Goal: Task Accomplishment & Management: Use online tool/utility

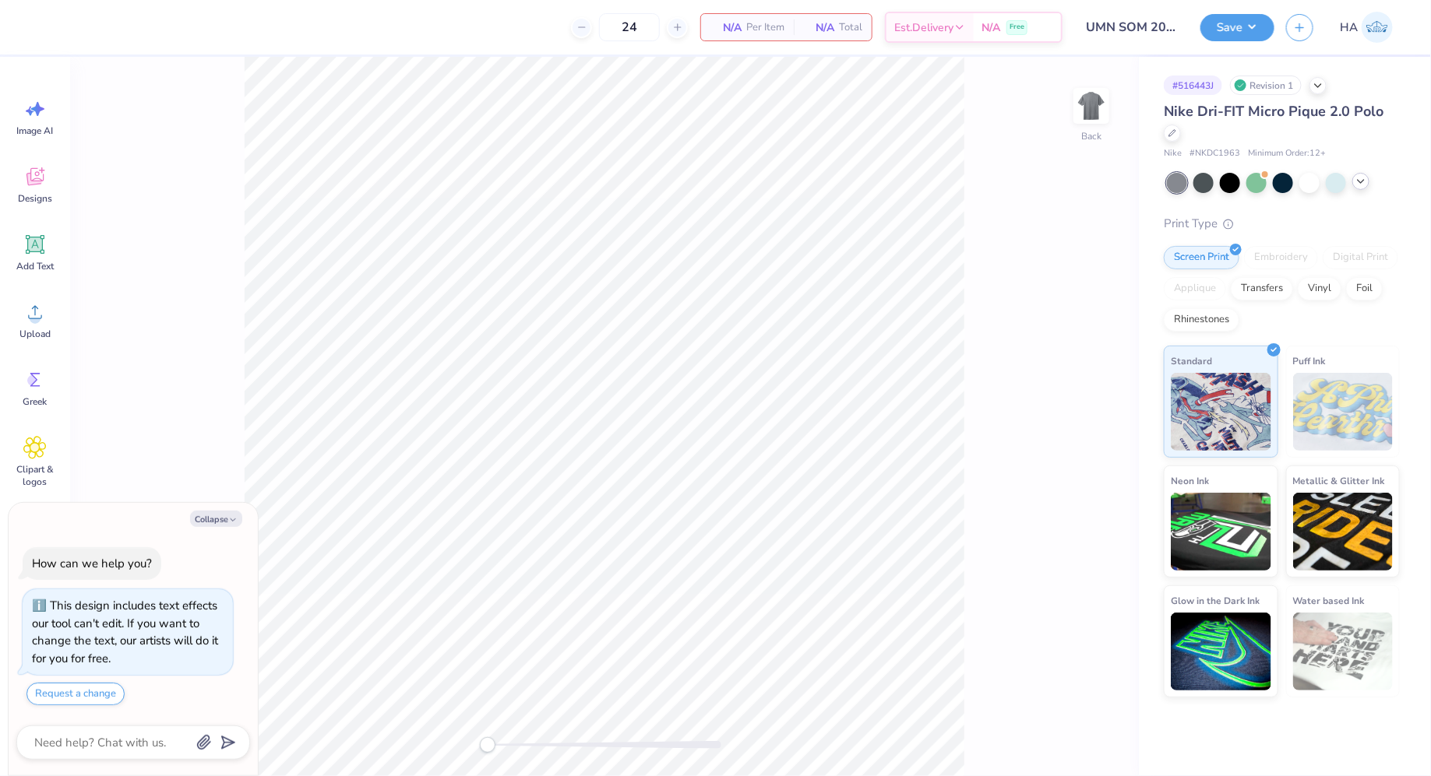
click at [1365, 182] on icon at bounding box center [1360, 181] width 12 height 12
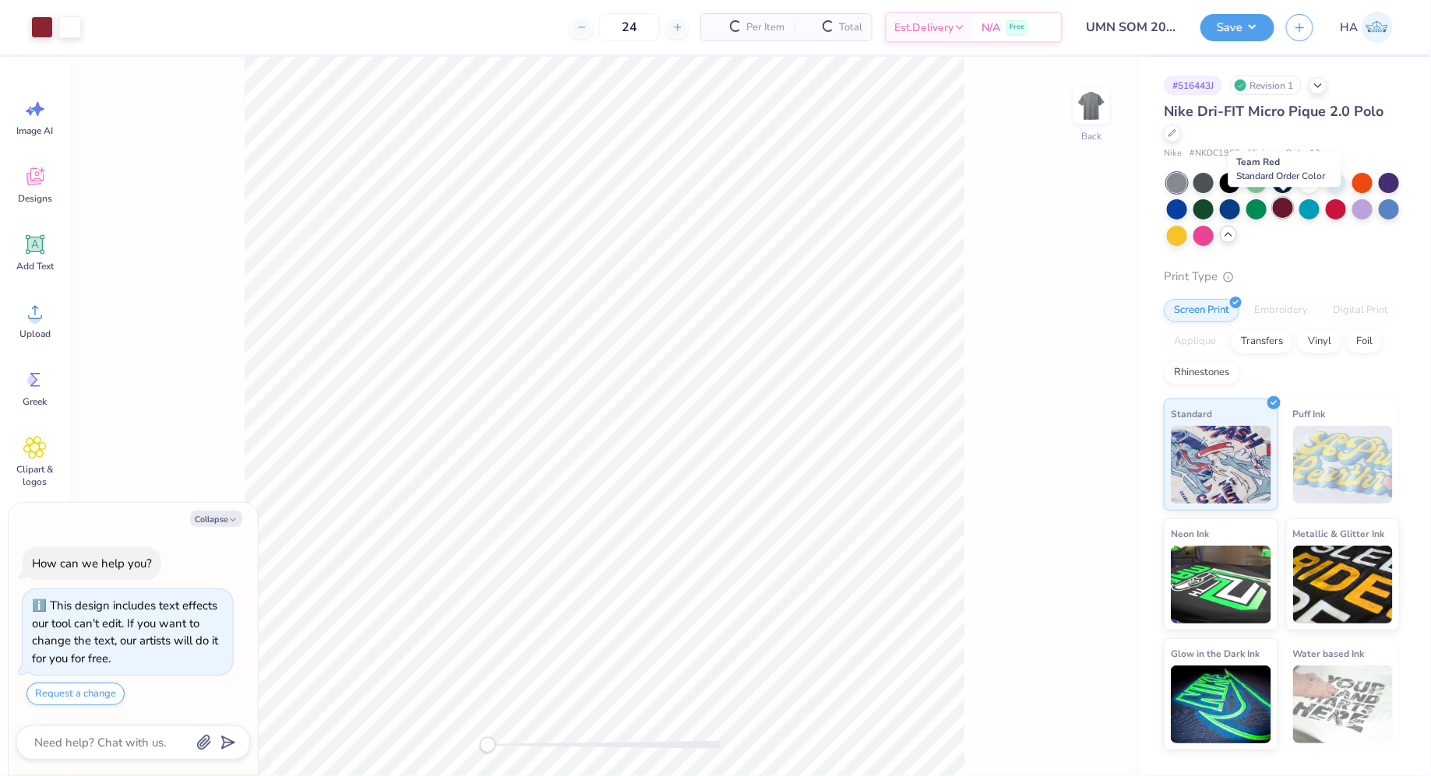
click at [1283, 205] on div at bounding box center [1283, 208] width 20 height 20
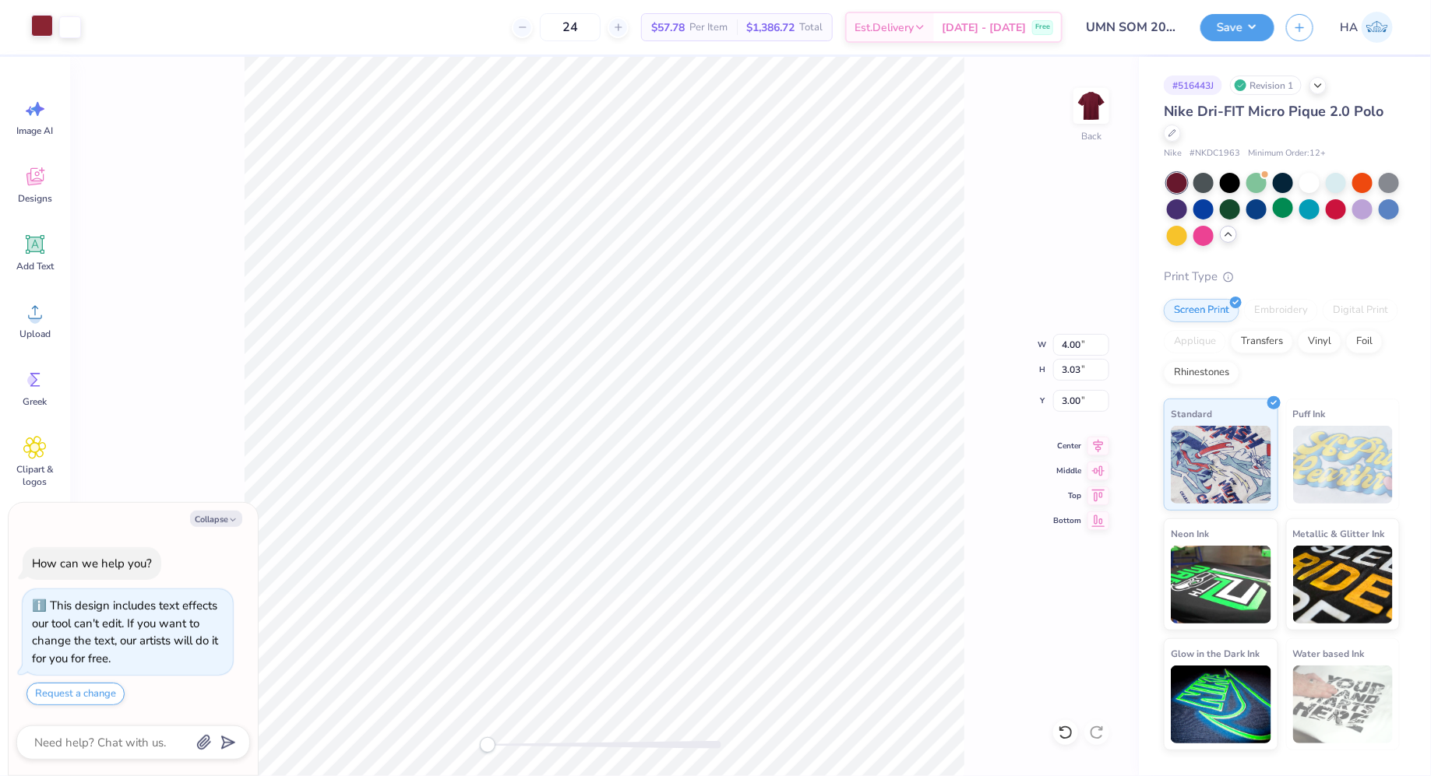
click at [29, 37] on div "Art colors" at bounding box center [40, 27] width 81 height 55
click at [44, 27] on div at bounding box center [42, 26] width 22 height 22
type textarea "x"
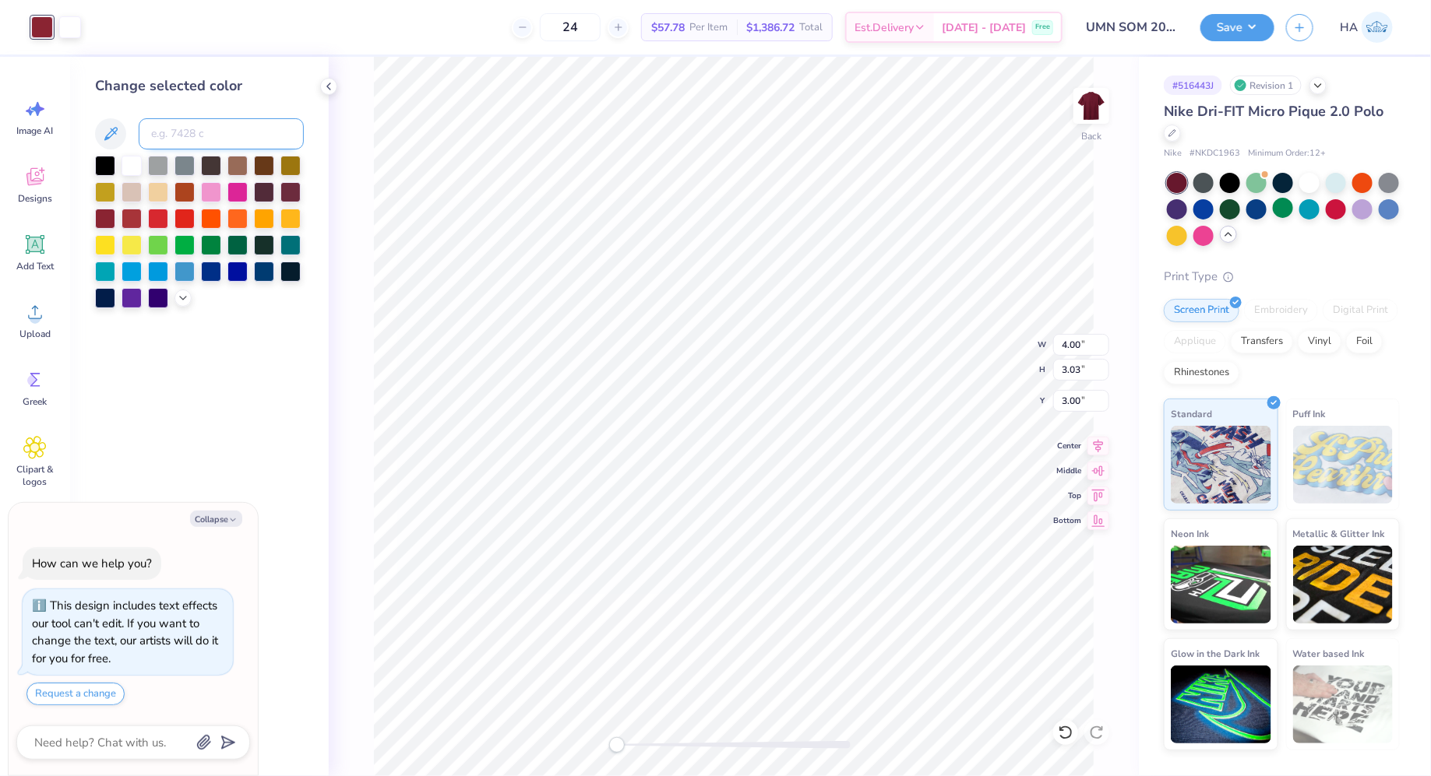
click at [200, 131] on input at bounding box center [221, 133] width 165 height 31
type input "1235"
type textarea "x"
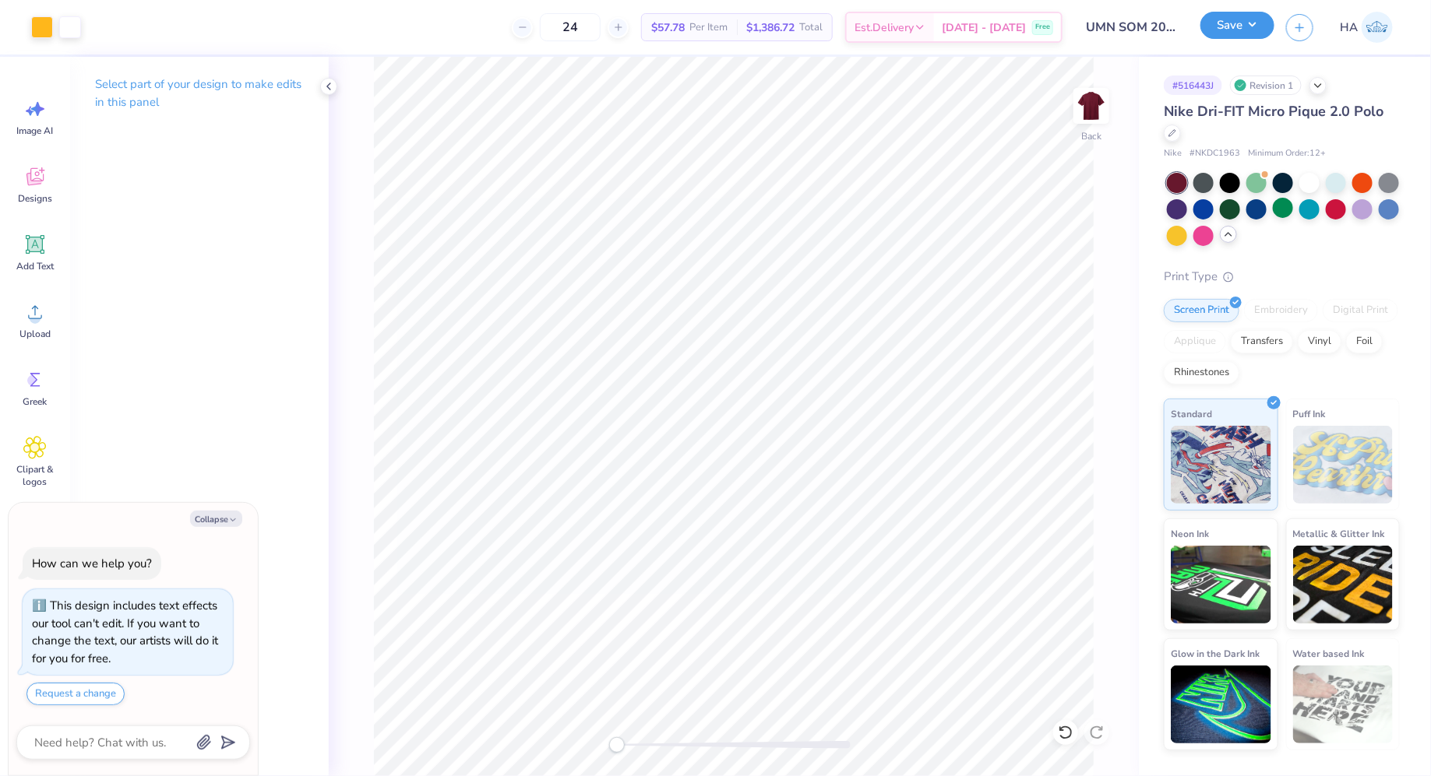
click at [1217, 34] on button "Save" at bounding box center [1237, 25] width 74 height 27
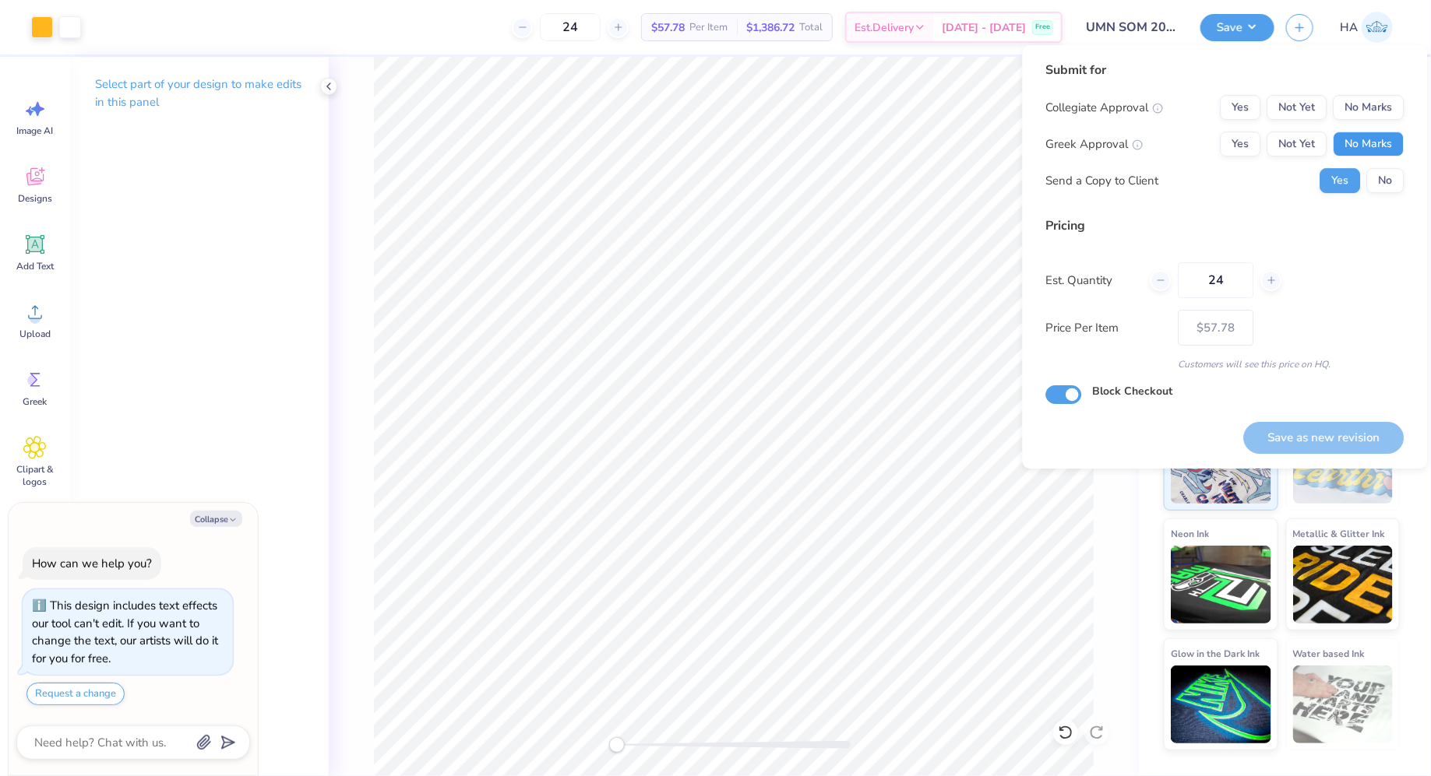
click at [1350, 136] on button "No Marks" at bounding box center [1368, 144] width 71 height 25
click at [1366, 97] on button "No Marks" at bounding box center [1368, 107] width 71 height 25
click at [1287, 439] on button "Save as new revision" at bounding box center [1324, 438] width 160 height 32
type textarea "x"
type input "– –"
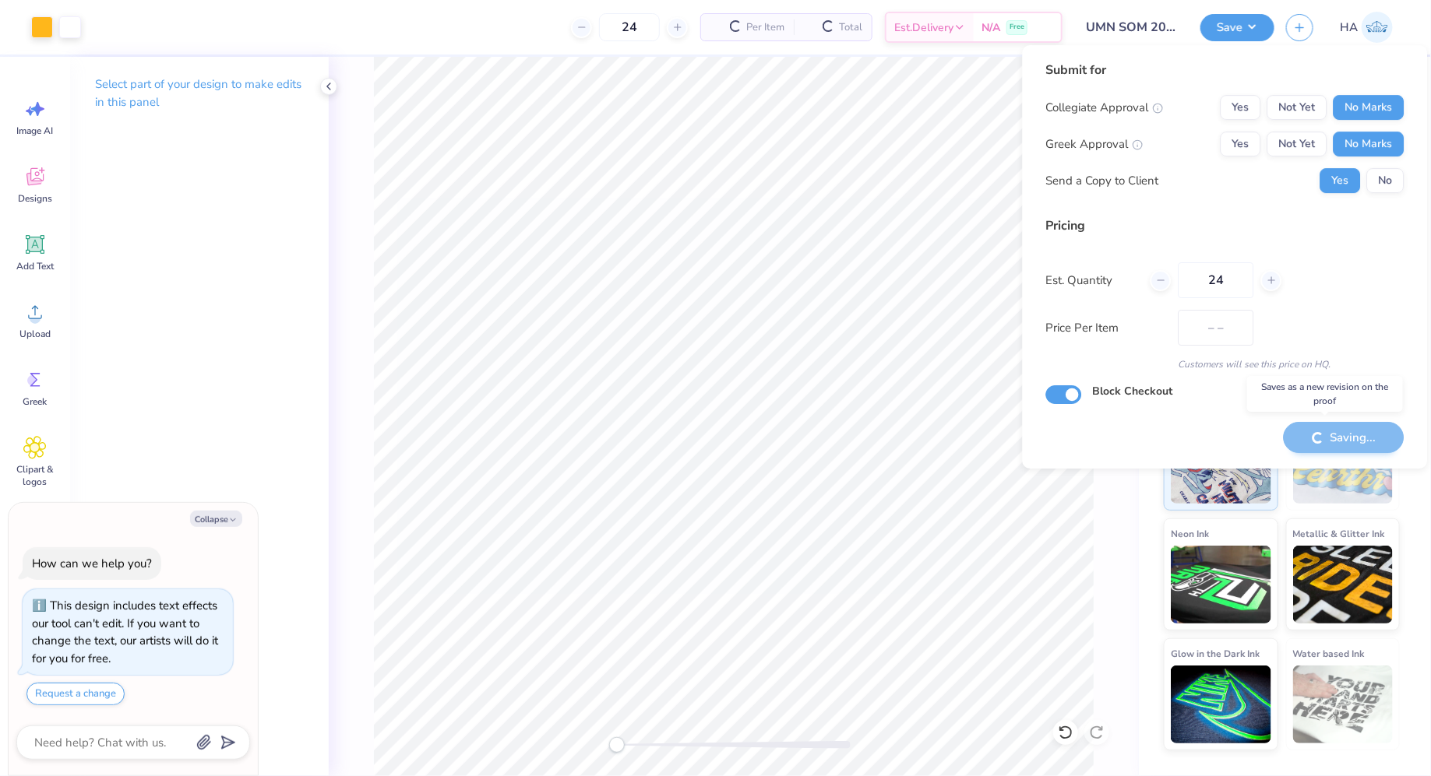
type textarea "x"
type input "$57.78"
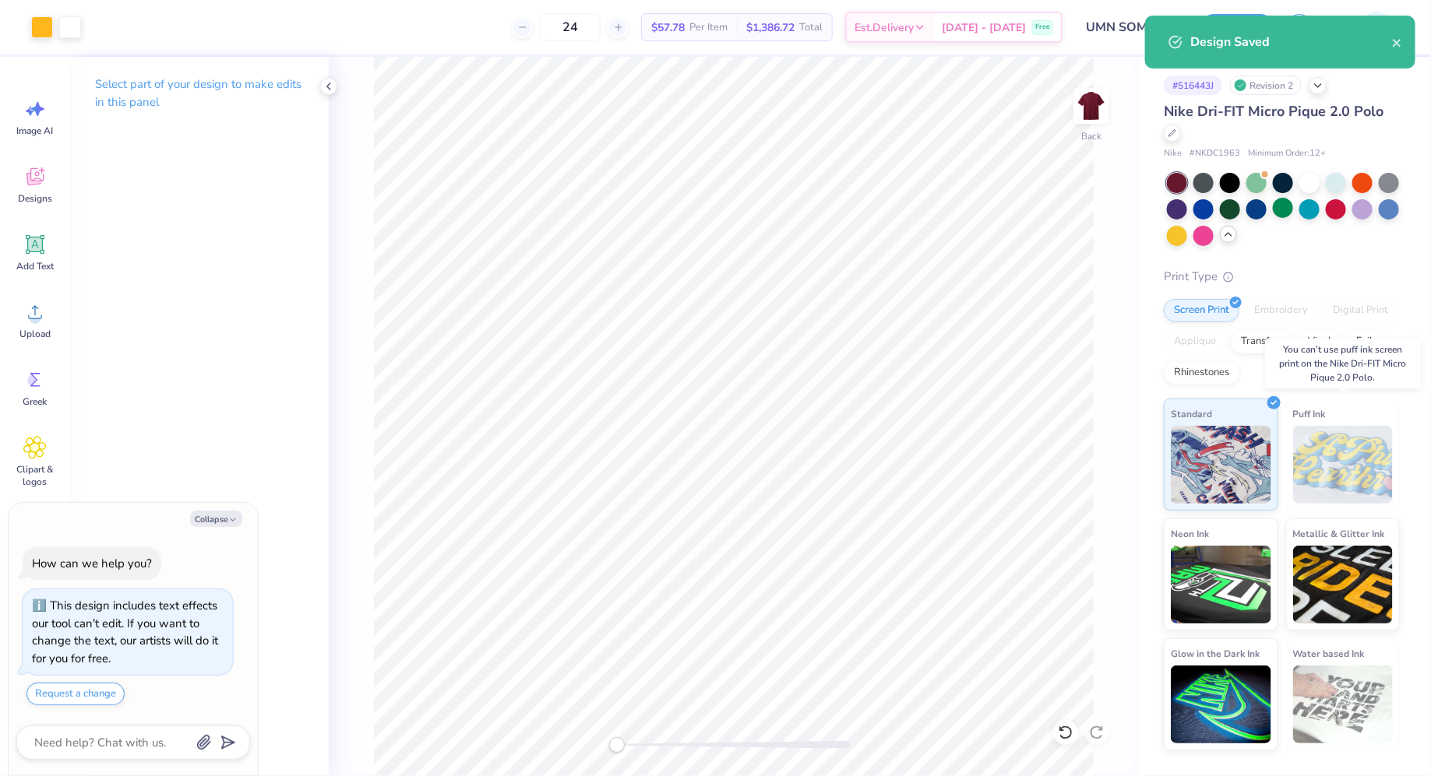
type textarea "x"
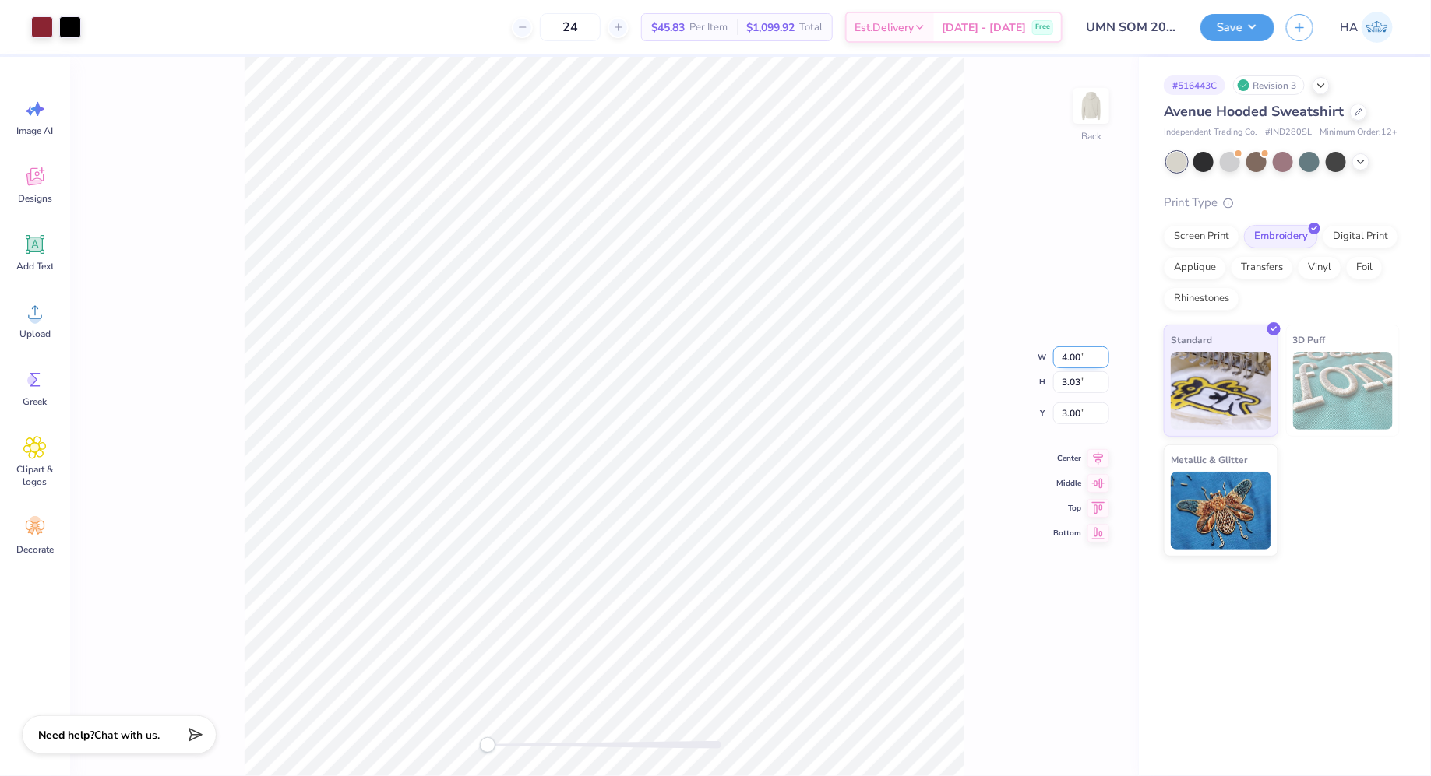
click at [1068, 358] on input "4.00" at bounding box center [1081, 358] width 56 height 22
type input "8"
click at [1068, 348] on input "4.00" at bounding box center [1081, 345] width 56 height 22
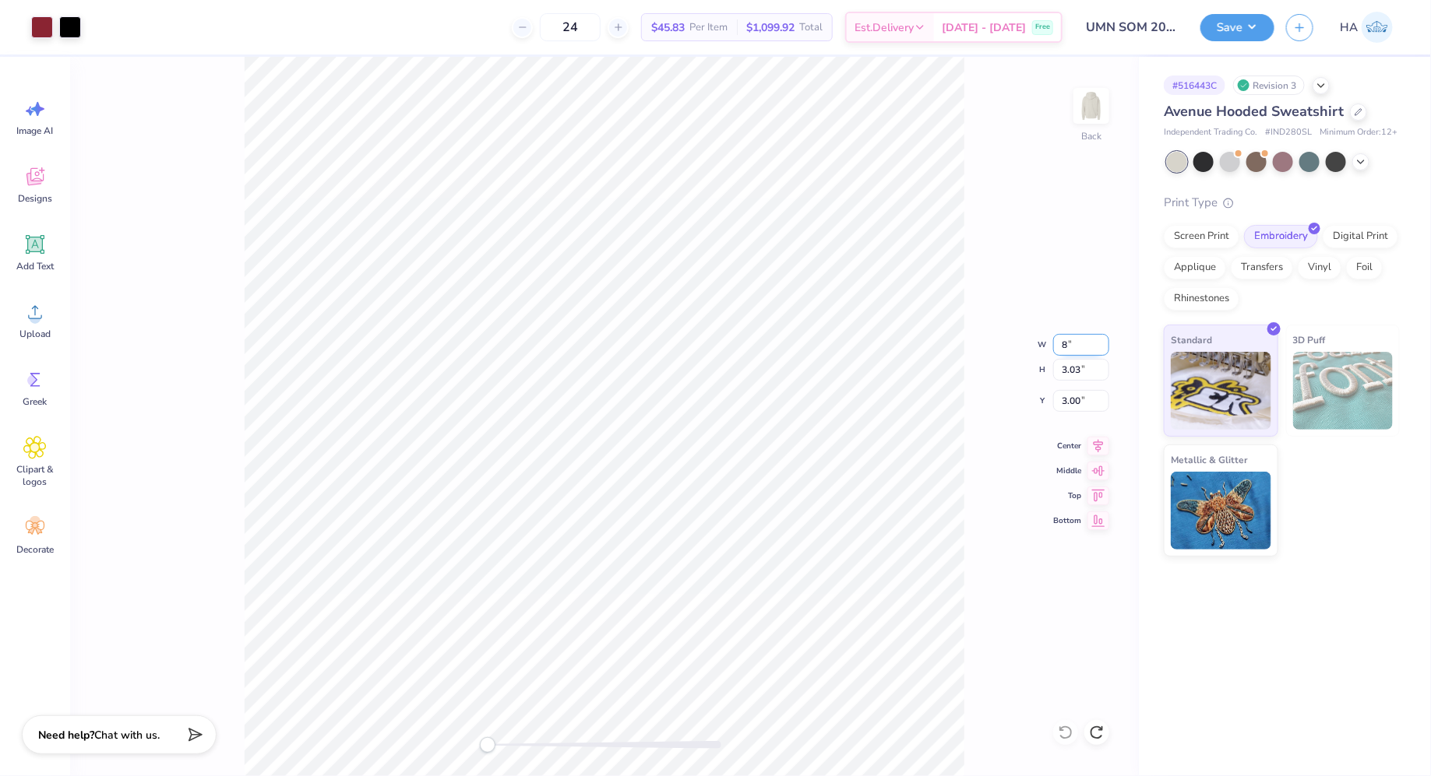
type input "8"
click at [1069, 336] on input "4.00" at bounding box center [1081, 345] width 56 height 22
type input "8"
click at [1071, 346] on input "4.00" at bounding box center [1081, 345] width 56 height 22
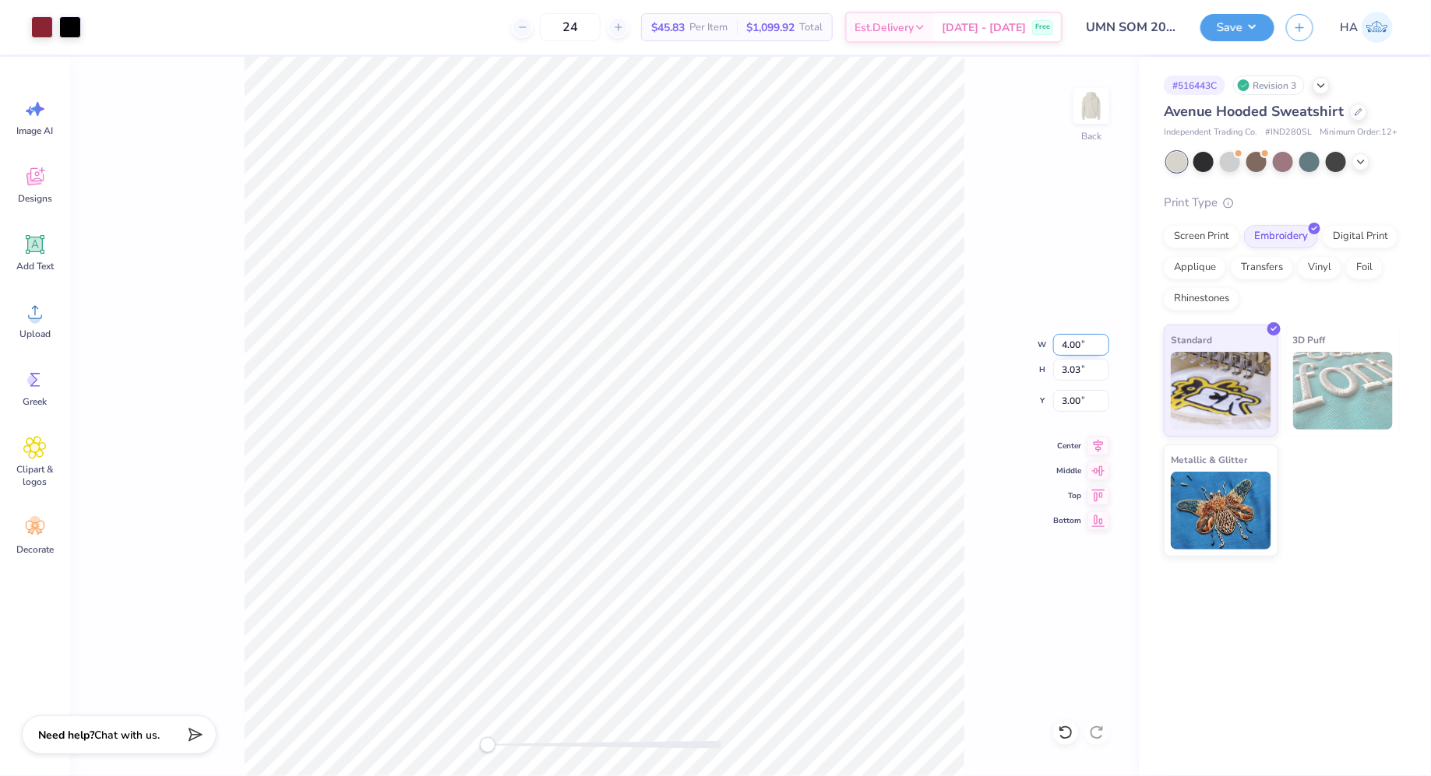
click at [1071, 346] on input "4.00" at bounding box center [1081, 345] width 56 height 22
type input "8"
click at [1076, 367] on div "Back W 8 8 " H 3.03 3.03 " Y 3.00 3.00 " Center Middle Top Bottom" at bounding box center [604, 417] width 1069 height 720
click at [1079, 340] on input "8.23" at bounding box center [1081, 345] width 56 height 22
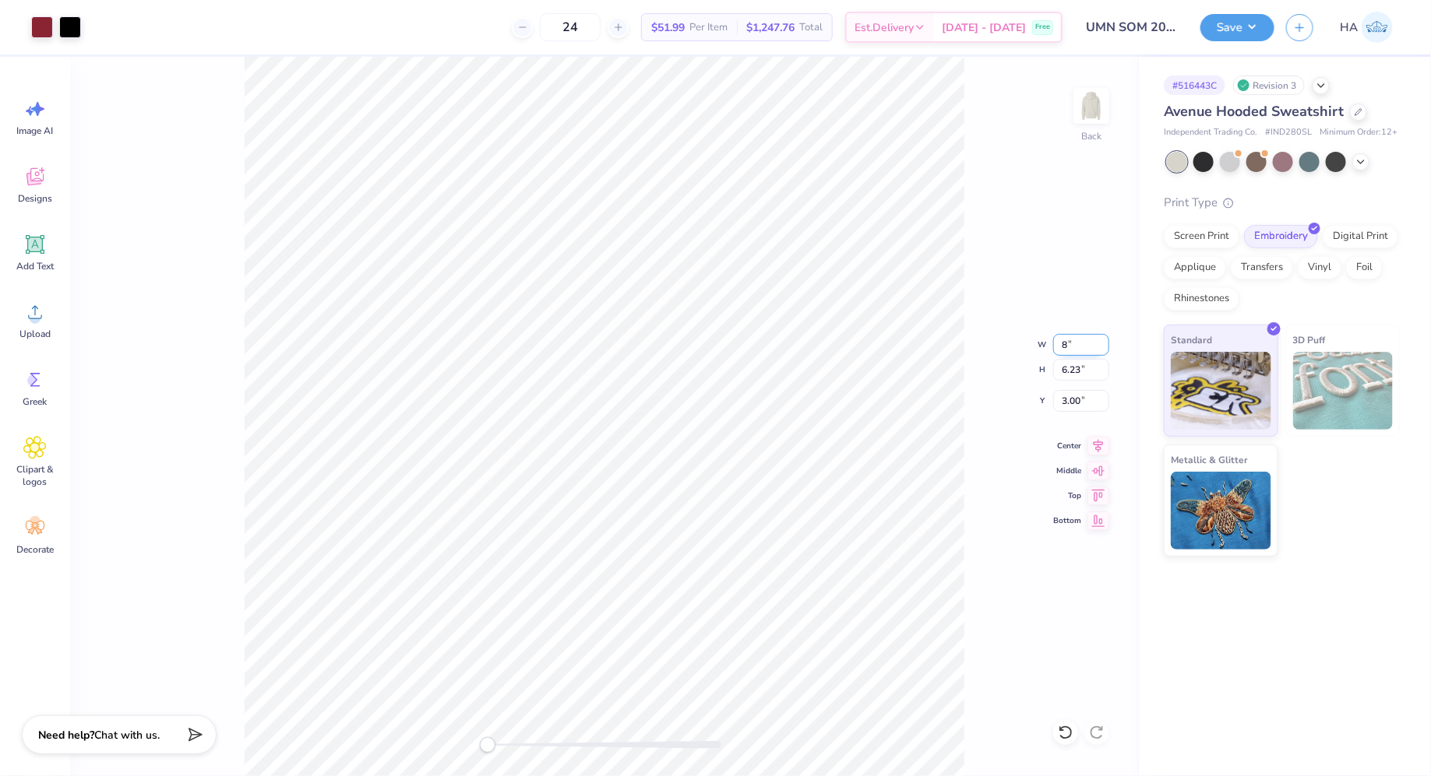
type input "8"
click at [1065, 343] on input "7.78" at bounding box center [1081, 345] width 56 height 22
type input "8"
click at [1104, 448] on icon at bounding box center [1098, 444] width 22 height 19
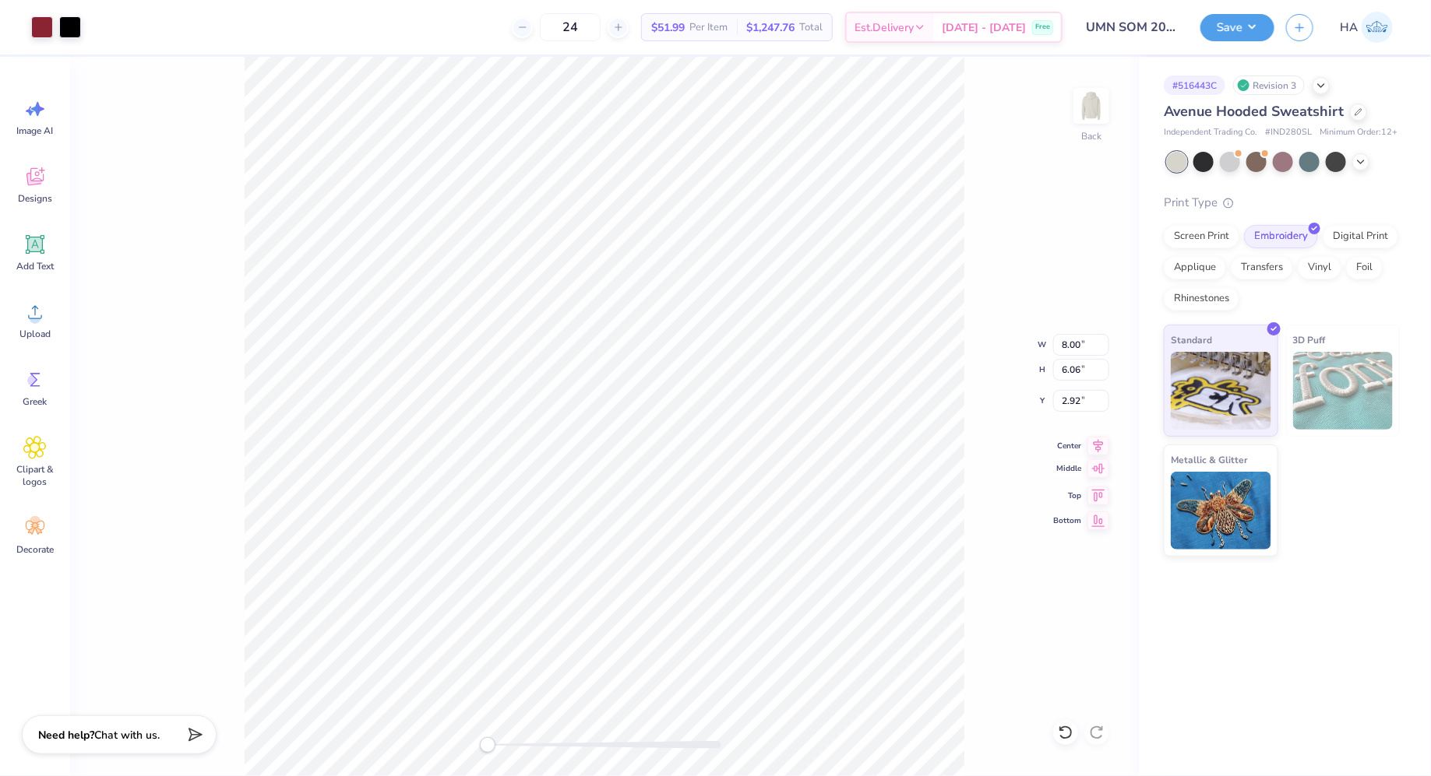
click at [1102, 469] on icon at bounding box center [1098, 468] width 13 height 10
click at [1098, 488] on icon at bounding box center [1098, 493] width 22 height 19
click at [1067, 396] on input "2.92" at bounding box center [1081, 401] width 56 height 22
type input "3"
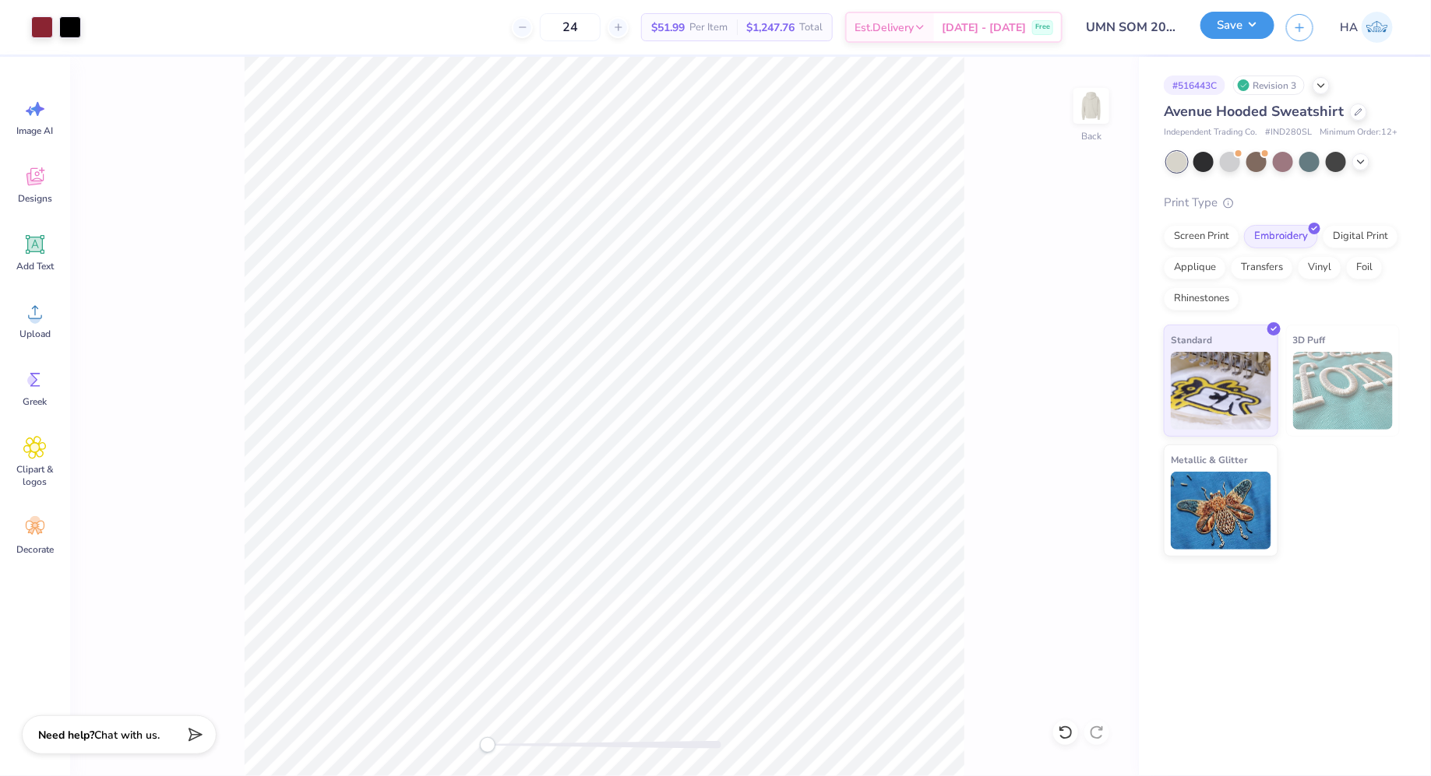
click at [1253, 31] on button "Save" at bounding box center [1237, 25] width 74 height 27
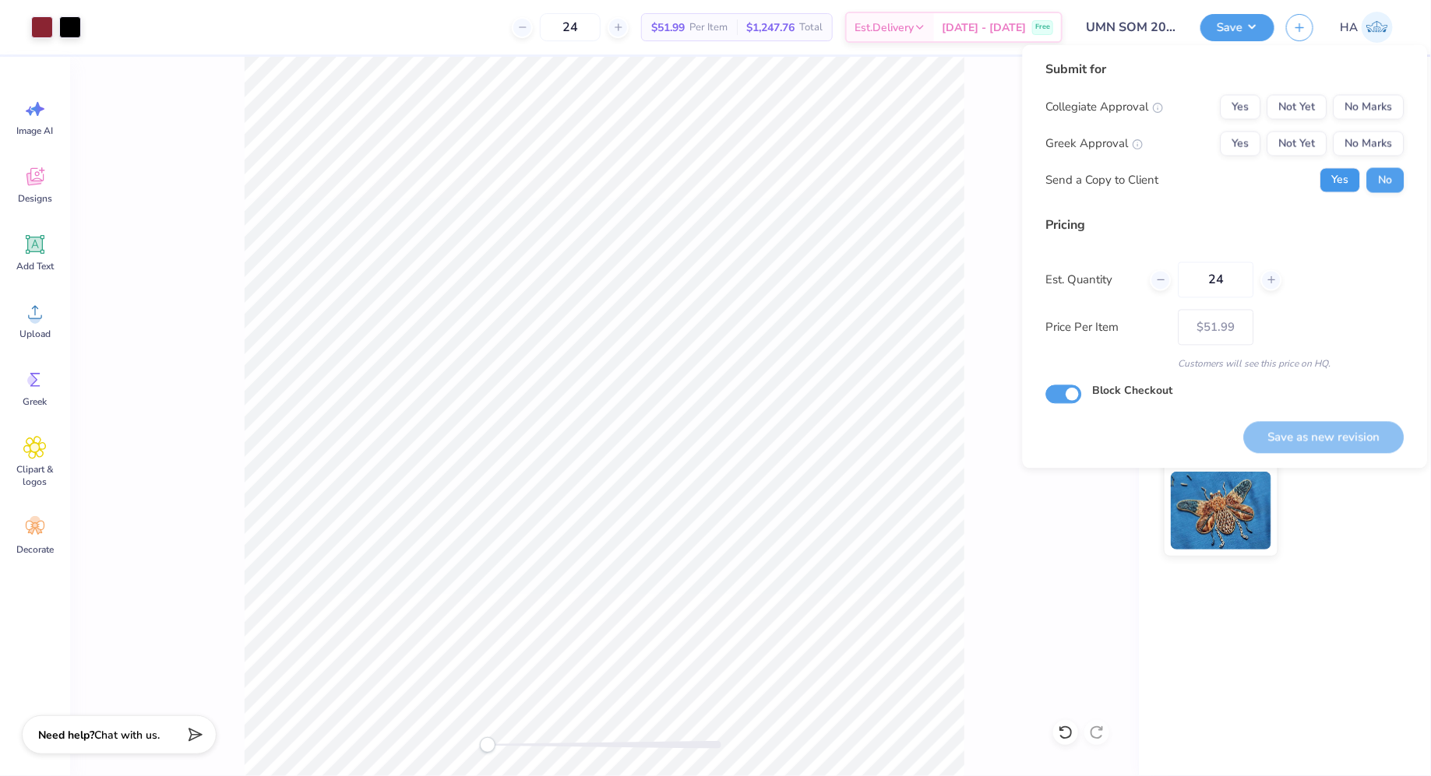
click at [1330, 179] on button "Yes" at bounding box center [1340, 180] width 40 height 25
click at [1359, 150] on button "No Marks" at bounding box center [1368, 144] width 71 height 25
click at [1376, 110] on button "No Marks" at bounding box center [1368, 107] width 71 height 25
click at [1315, 438] on button "Save as new revision" at bounding box center [1324, 437] width 160 height 32
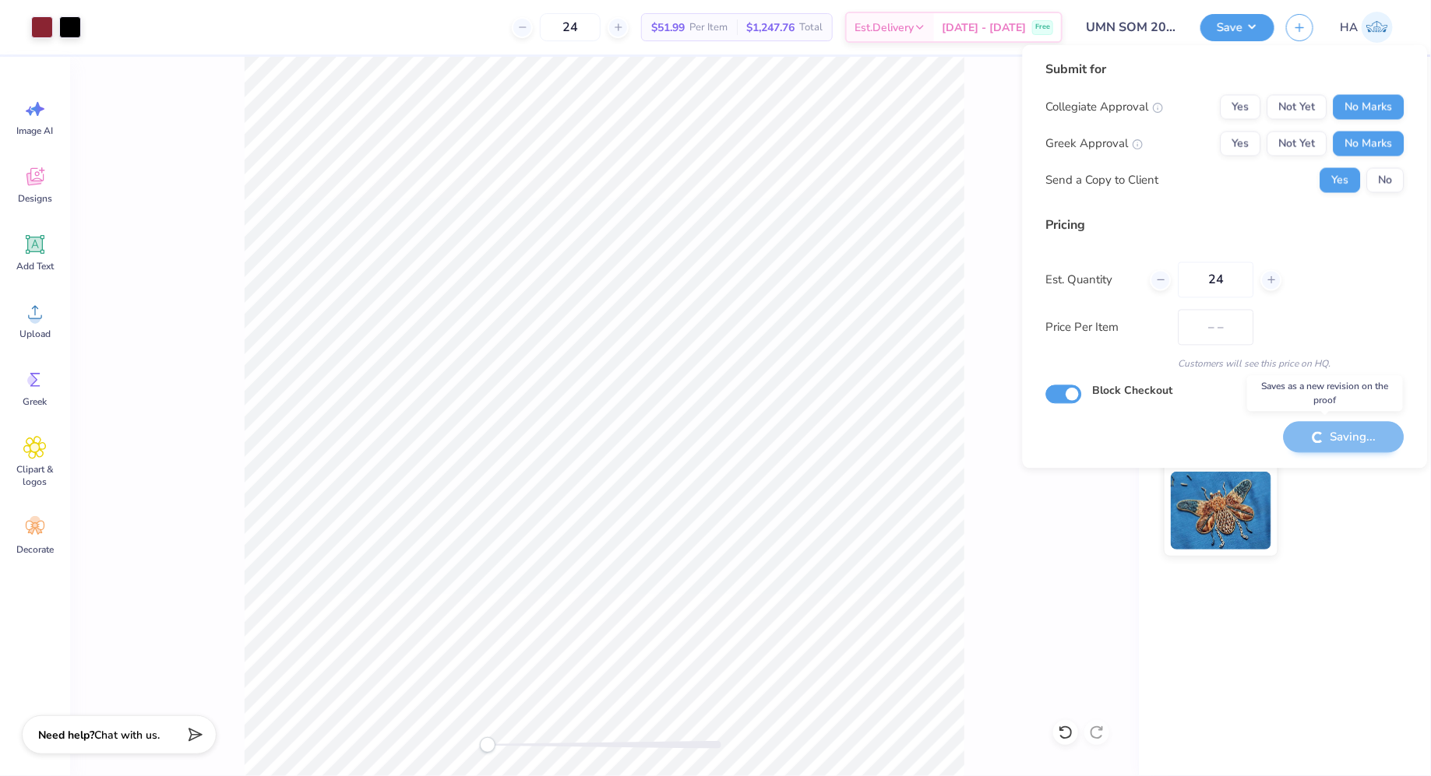
type input "$51.99"
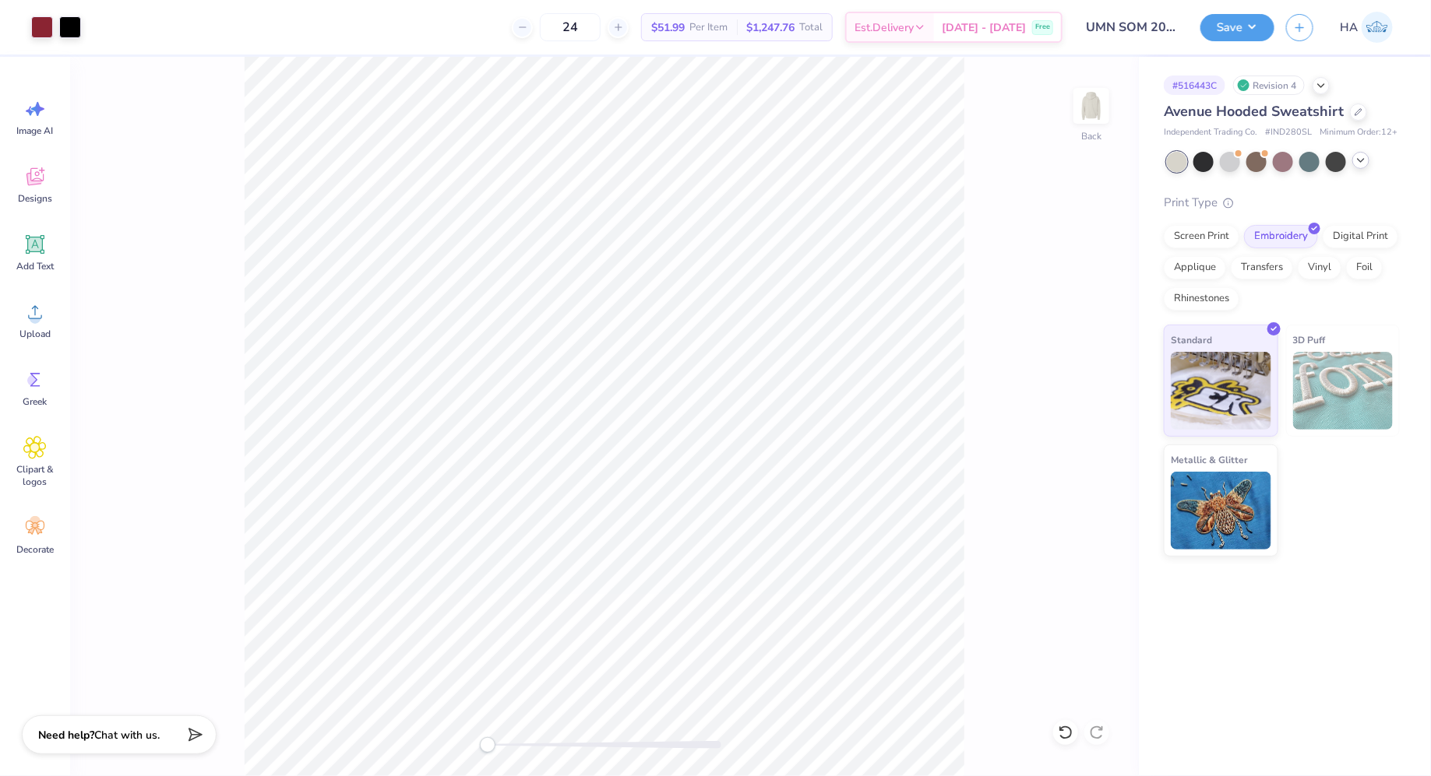
click at [1368, 161] on div at bounding box center [1360, 160] width 17 height 17
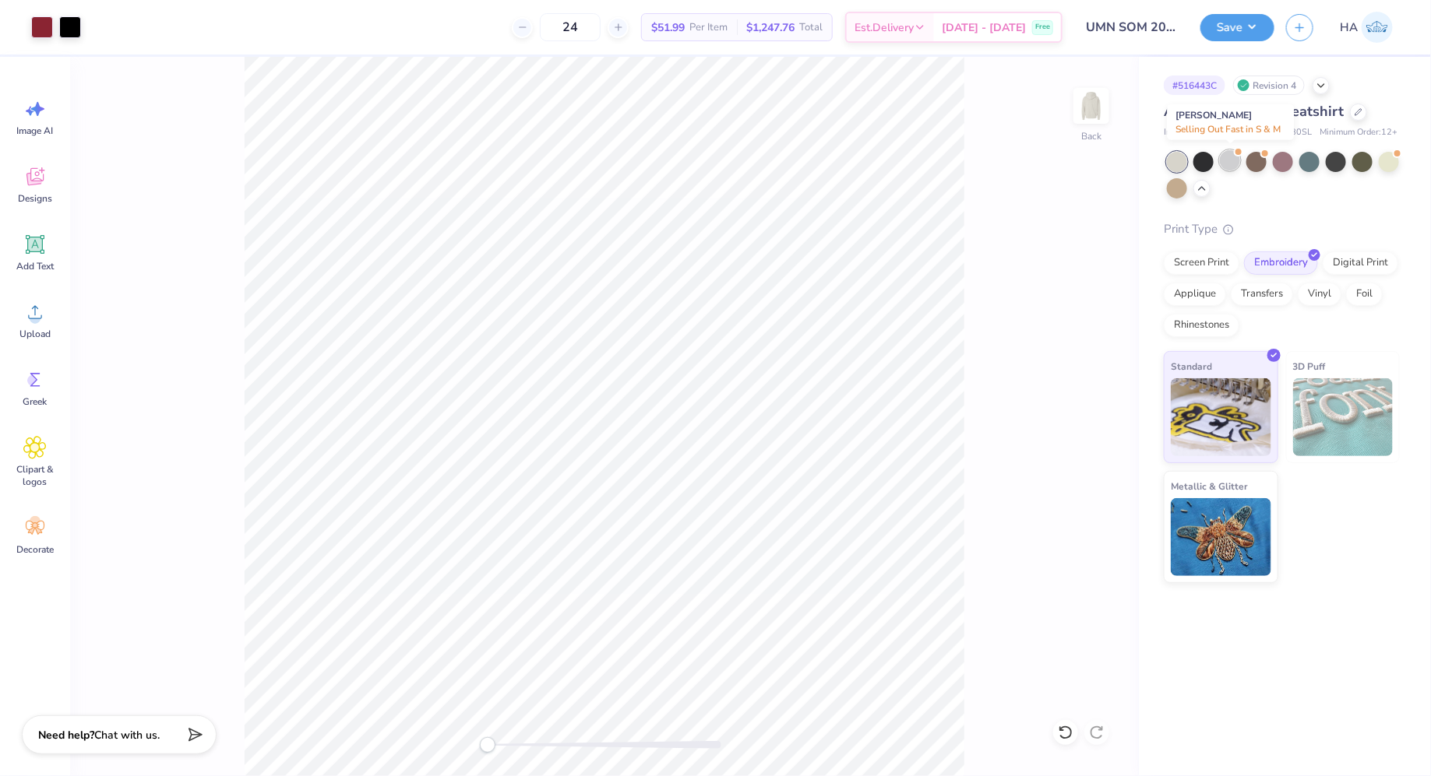
click at [1227, 162] on div at bounding box center [1230, 160] width 20 height 20
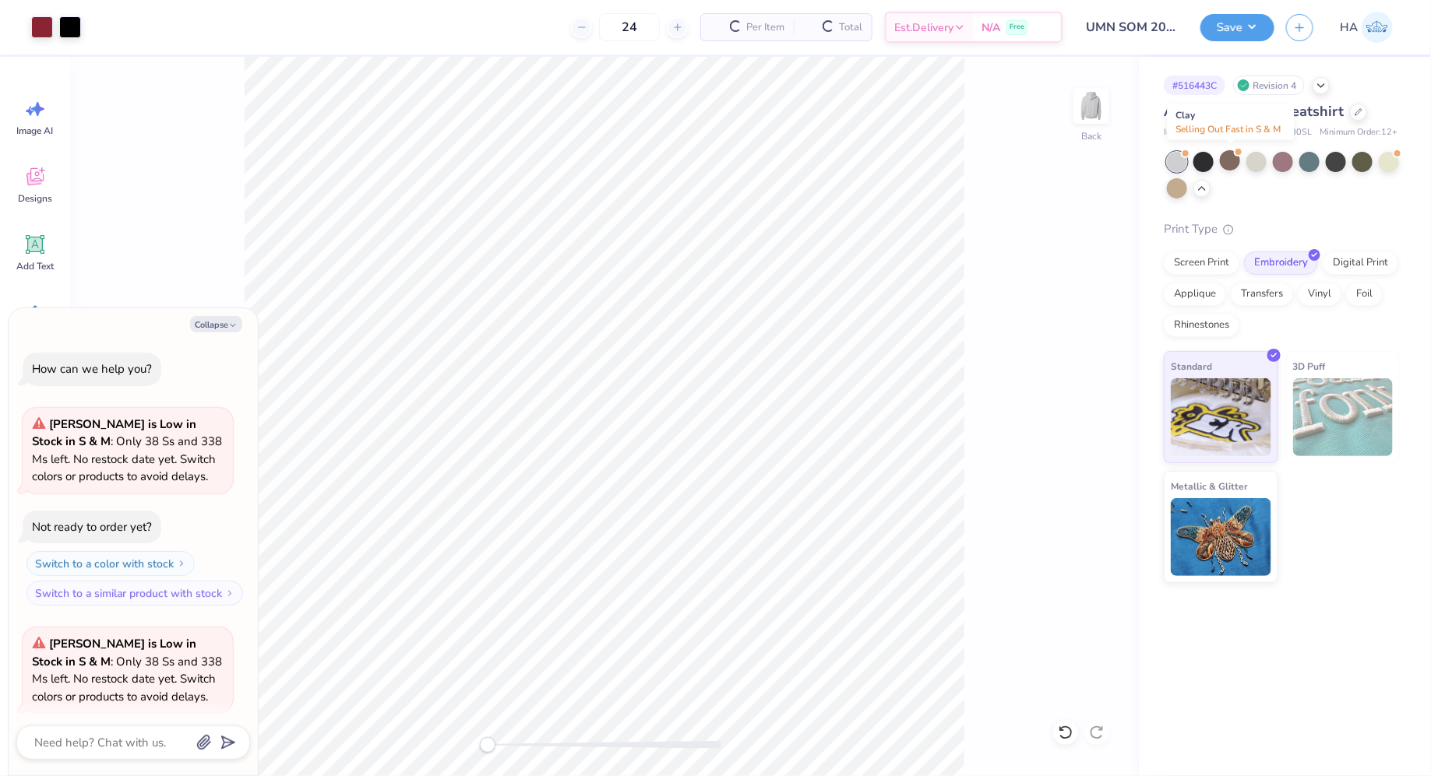
scroll to position [119, 0]
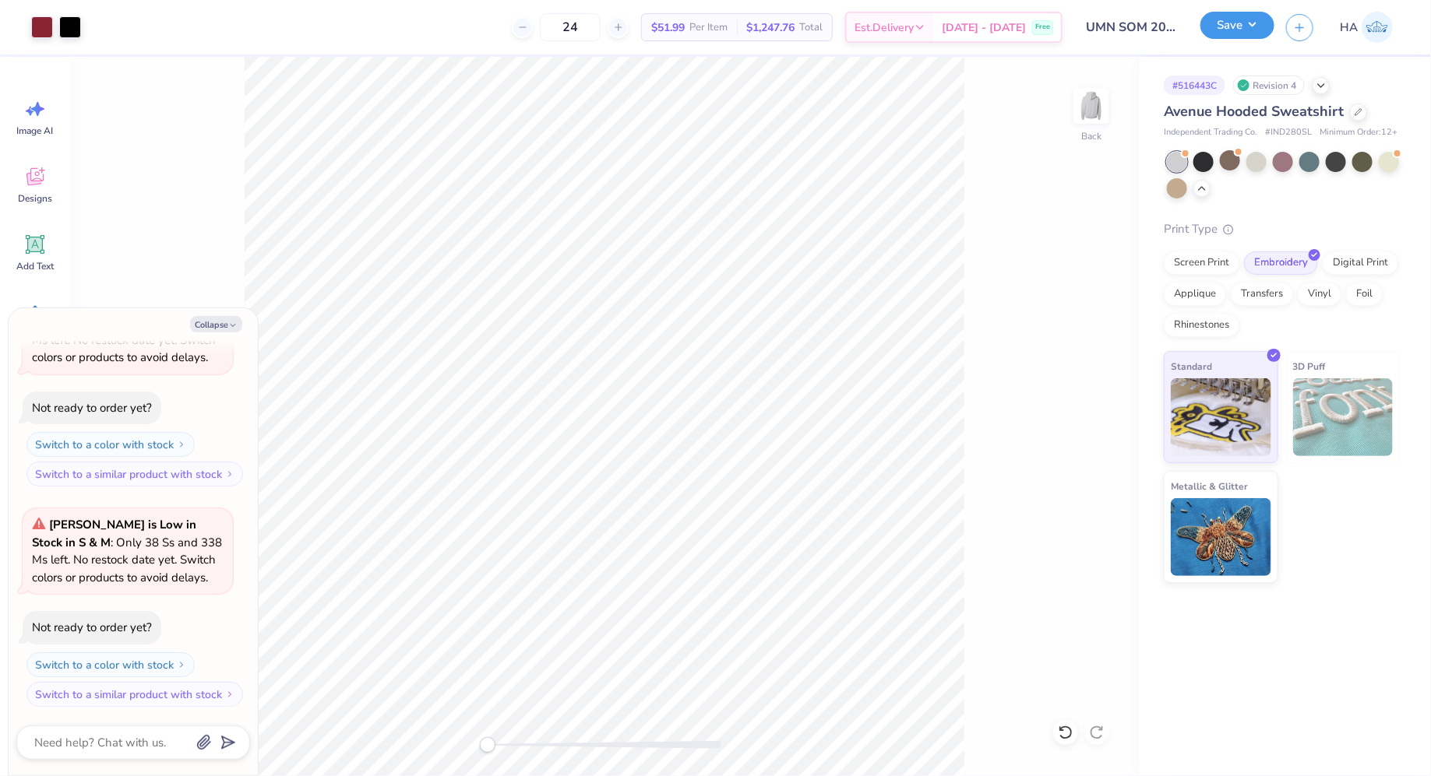
click at [1259, 24] on button "Save" at bounding box center [1237, 25] width 74 height 27
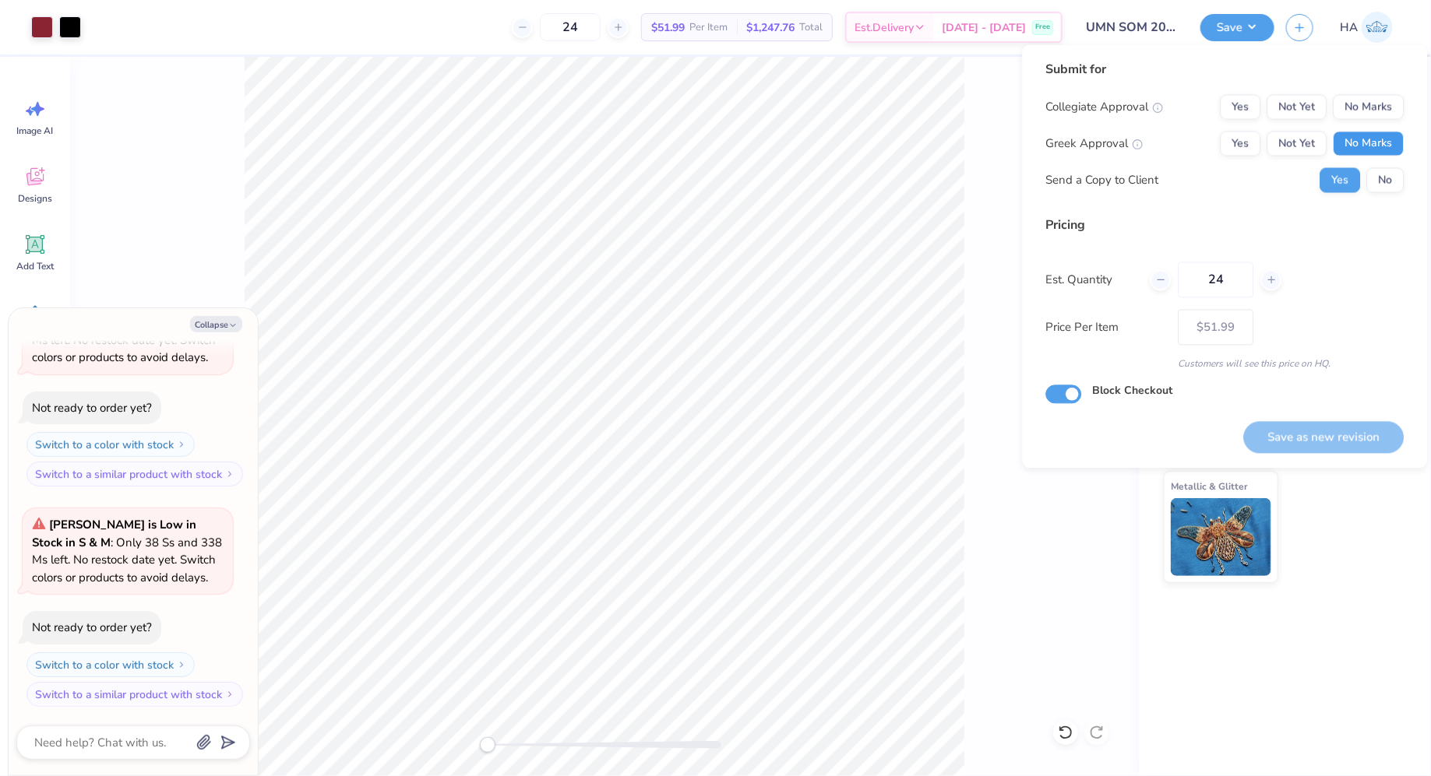
click at [1387, 139] on button "No Marks" at bounding box center [1368, 144] width 71 height 25
click at [1399, 111] on button "No Marks" at bounding box center [1368, 107] width 71 height 25
click at [1318, 437] on button "Save as new revision" at bounding box center [1324, 437] width 160 height 32
type textarea "x"
type input "– –"
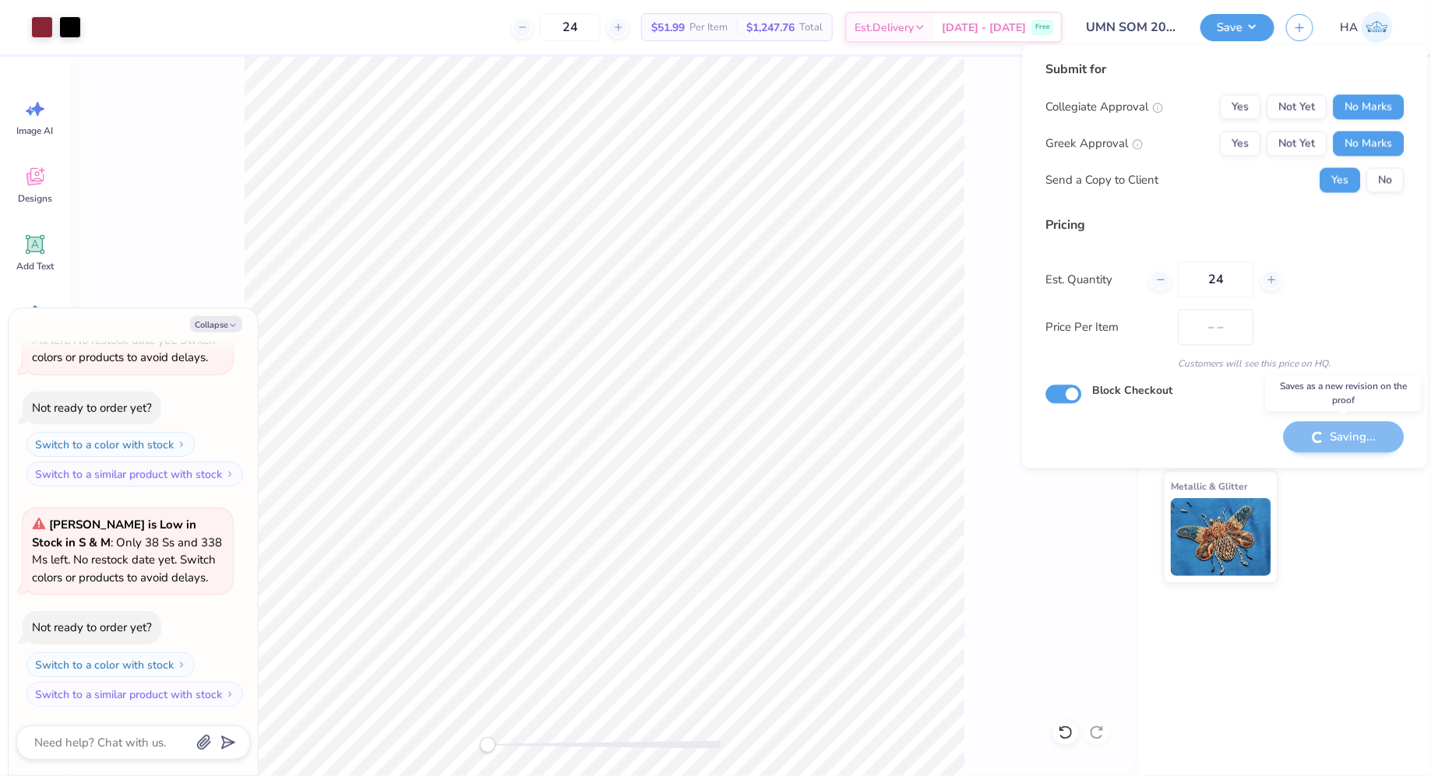
type textarea "x"
type input "$51.99"
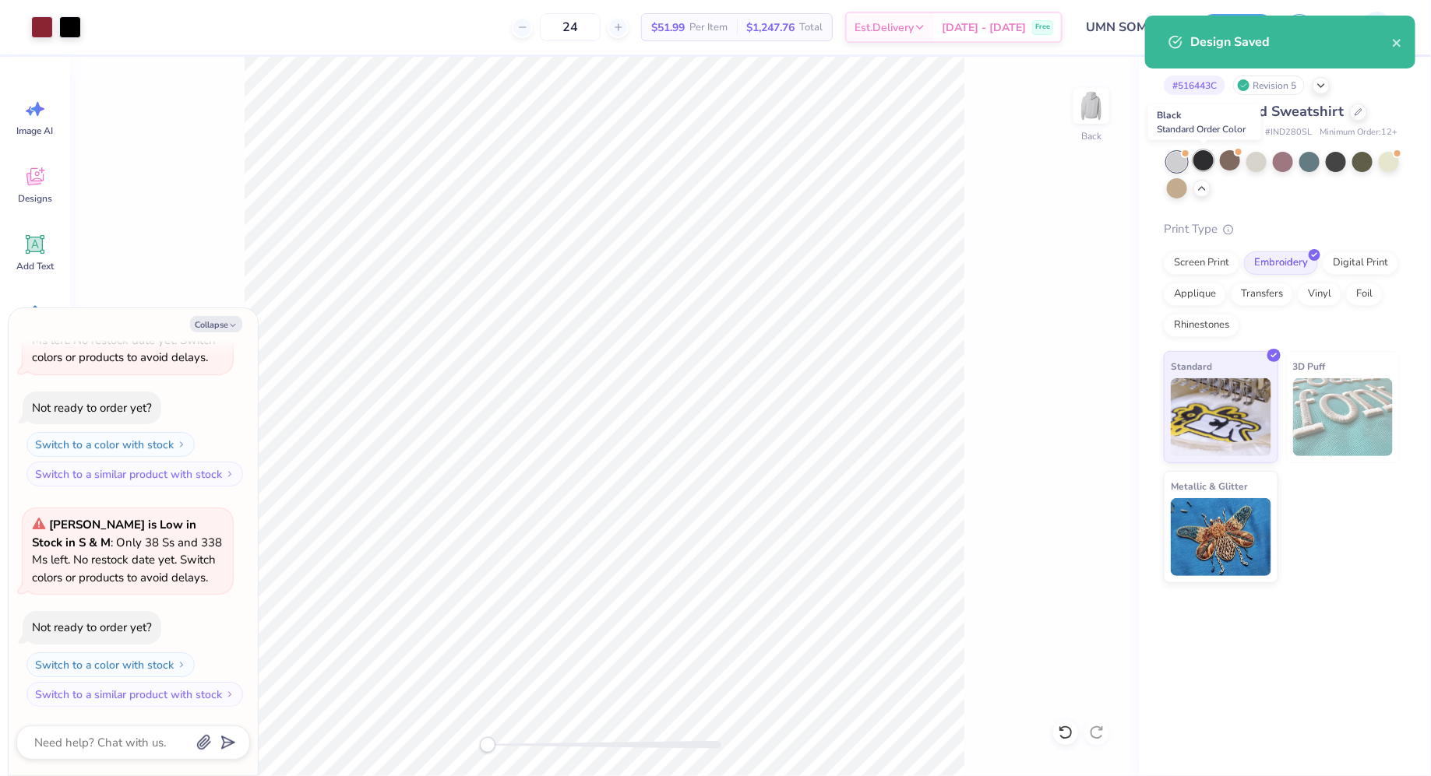
click at [1207, 167] on div at bounding box center [1203, 160] width 20 height 20
click at [69, 23] on div at bounding box center [70, 26] width 22 height 22
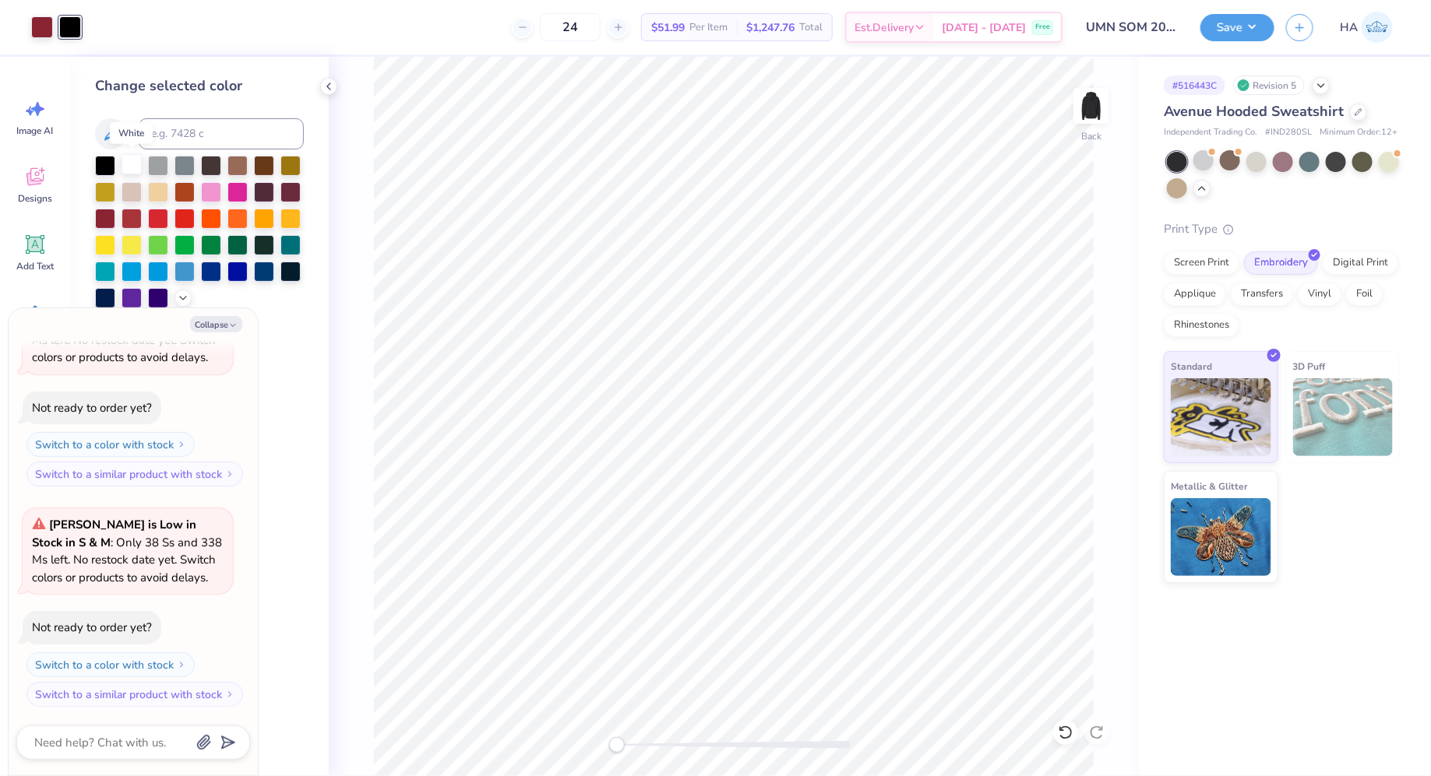
click at [129, 161] on div at bounding box center [131, 164] width 20 height 20
click at [1230, 34] on button "Save" at bounding box center [1237, 25] width 74 height 27
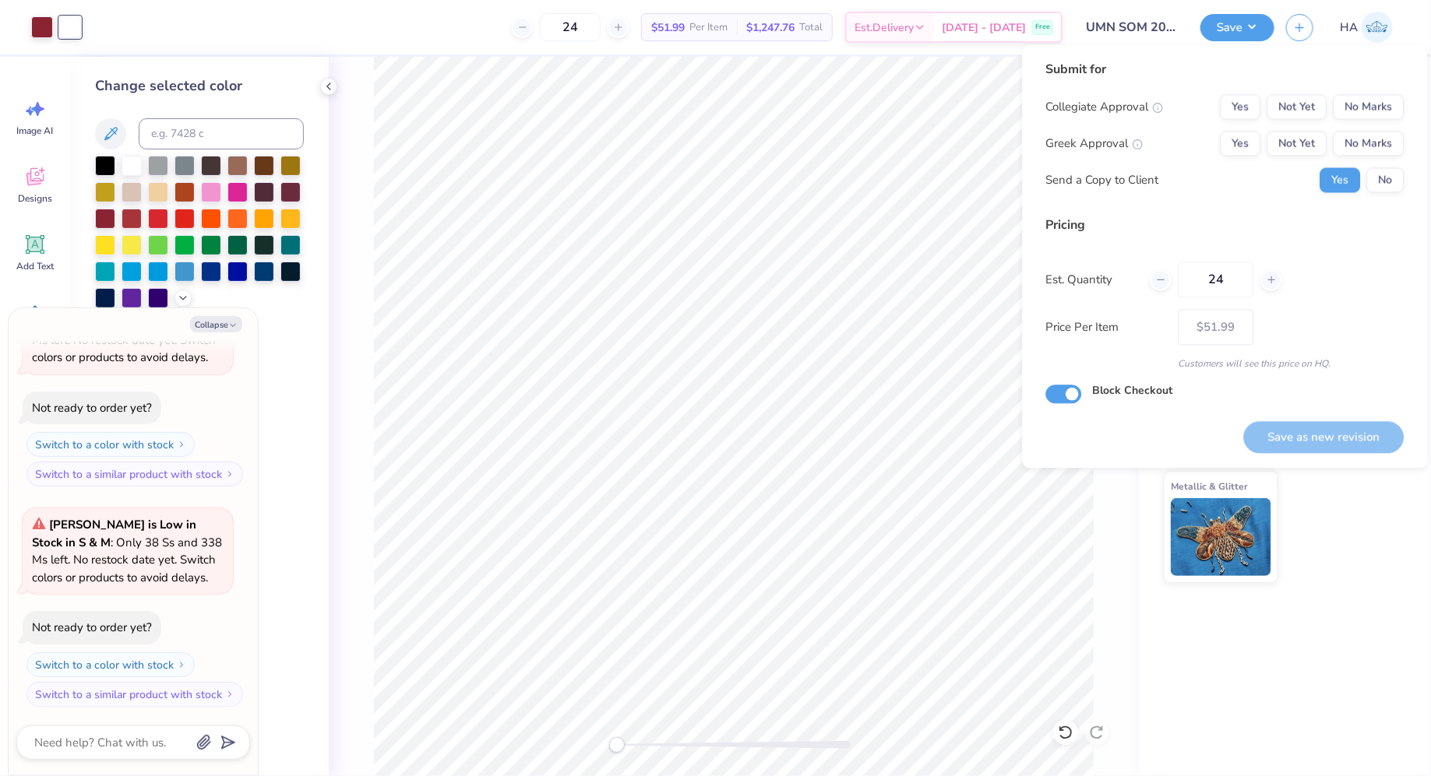
click at [1369, 130] on div "Collegiate Approval Yes Not Yet No Marks Greek Approval Yes Not Yet No Marks Se…" at bounding box center [1225, 144] width 358 height 98
click at [1367, 145] on button "No Marks" at bounding box center [1368, 144] width 71 height 25
click at [1383, 95] on button "No Marks" at bounding box center [1368, 107] width 71 height 25
click at [1304, 433] on button "Save as new revision" at bounding box center [1324, 437] width 160 height 32
type textarea "x"
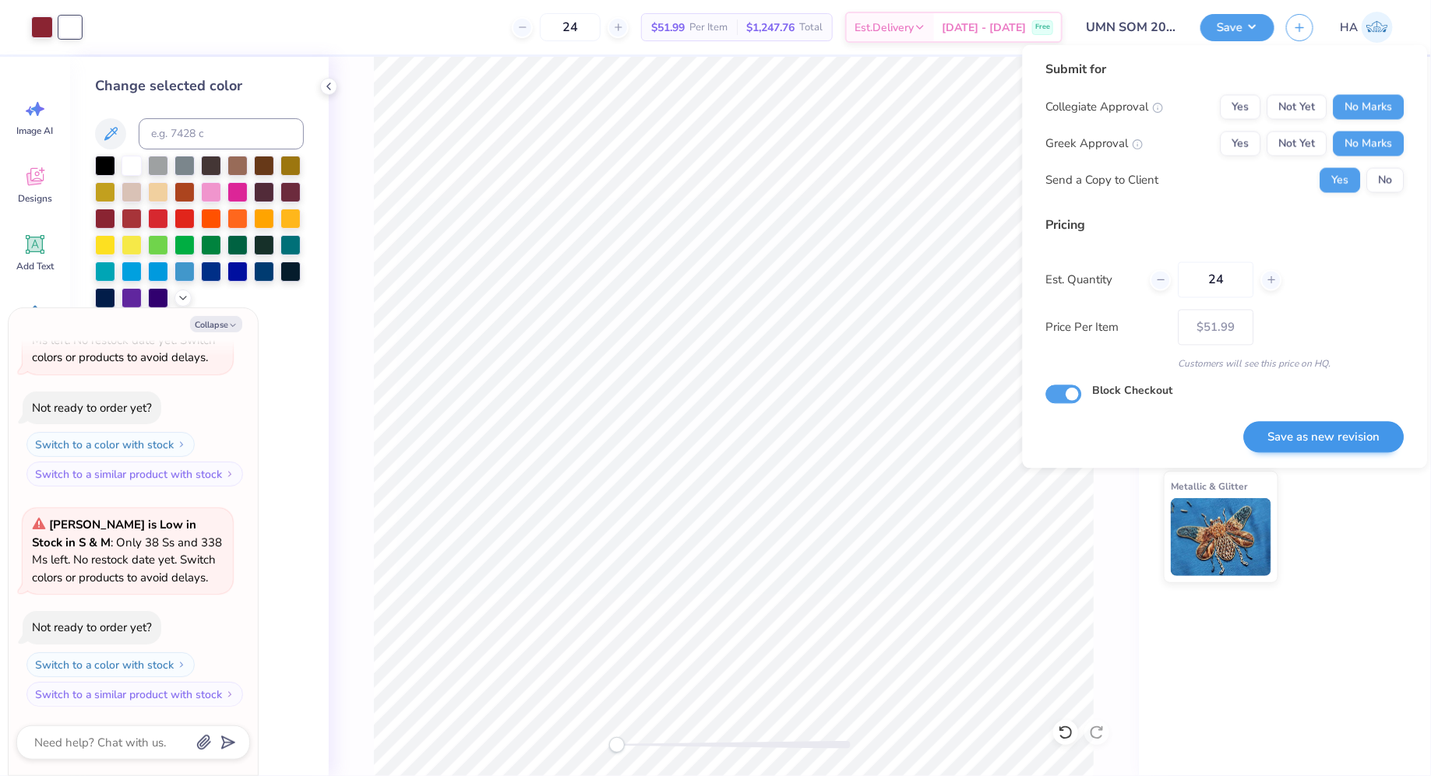
type input "– –"
type textarea "x"
type input "$51.99"
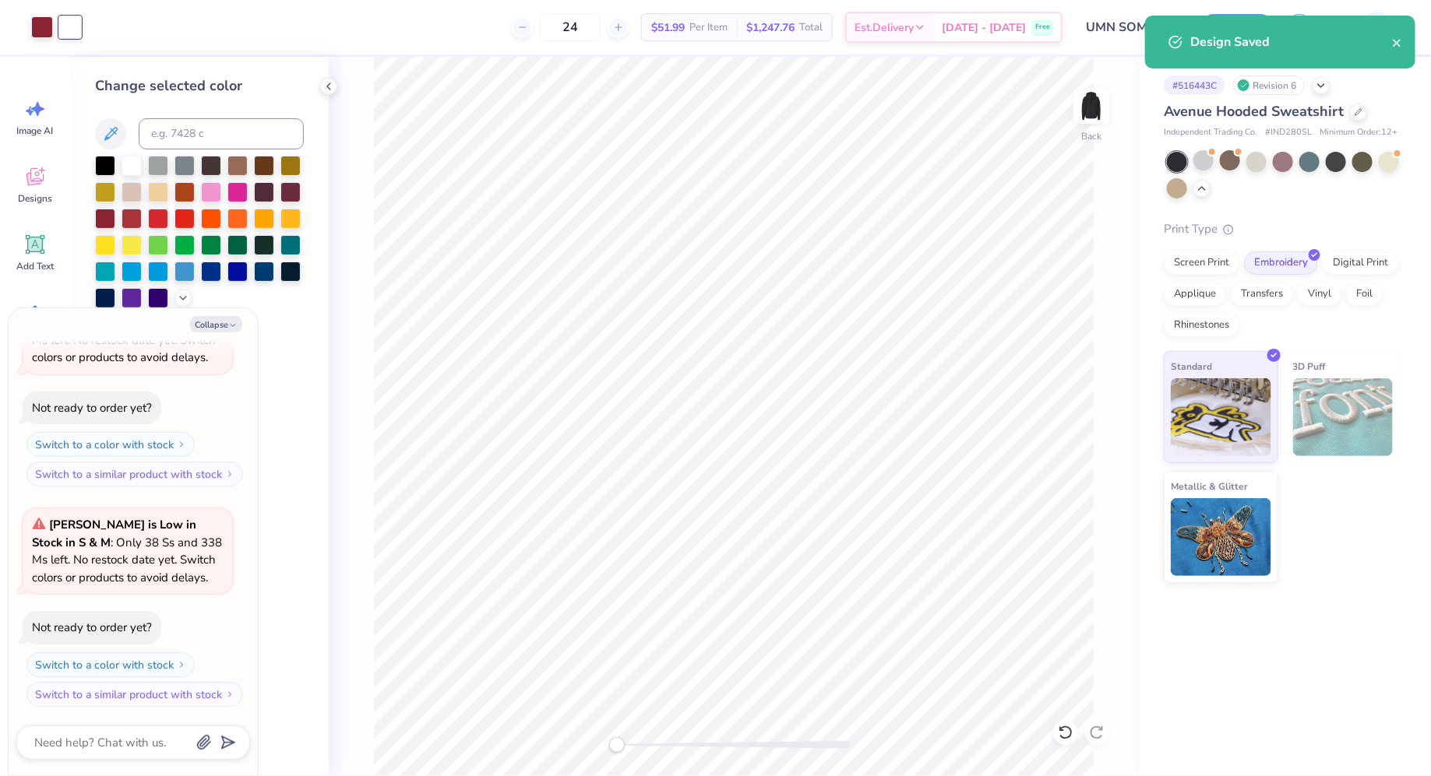
type textarea "x"
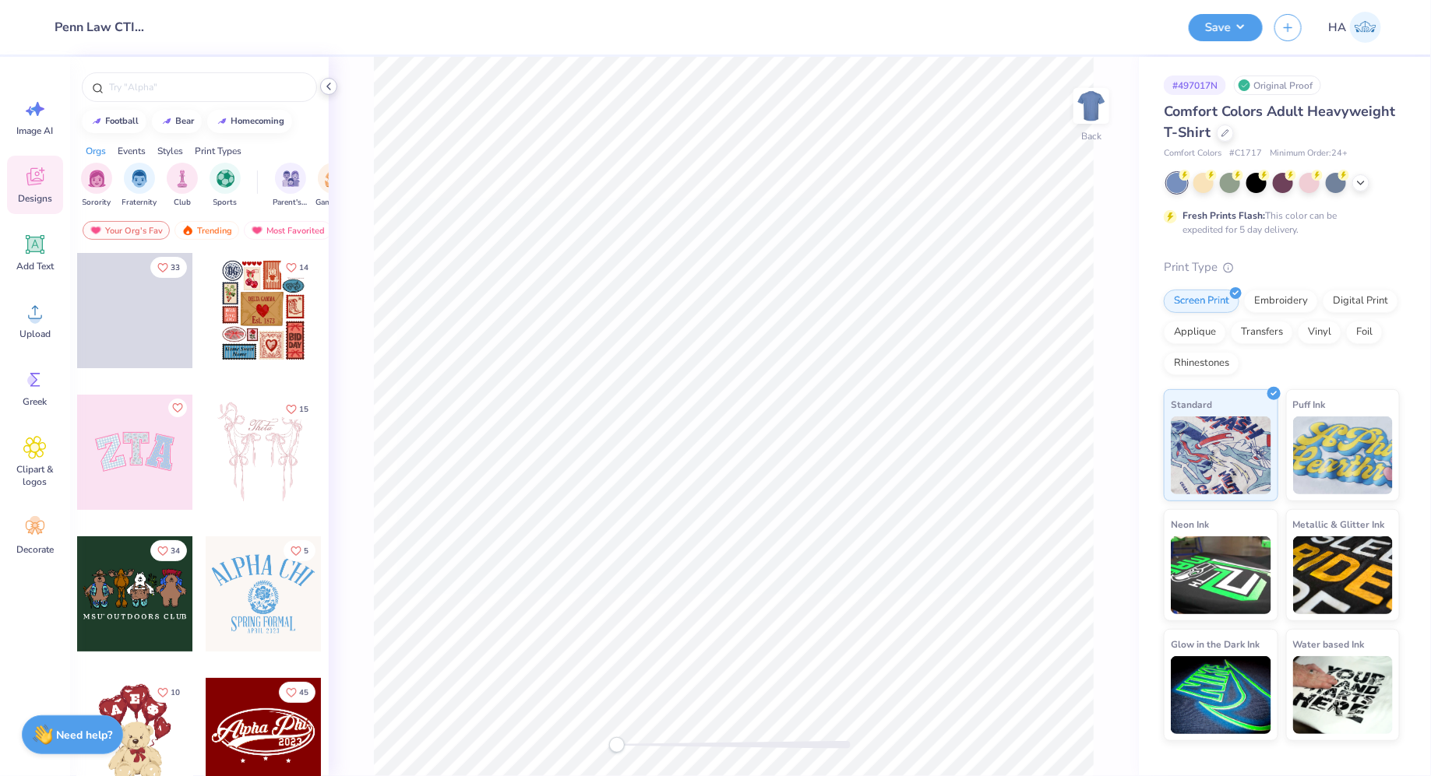
click at [331, 90] on icon at bounding box center [328, 86] width 12 height 12
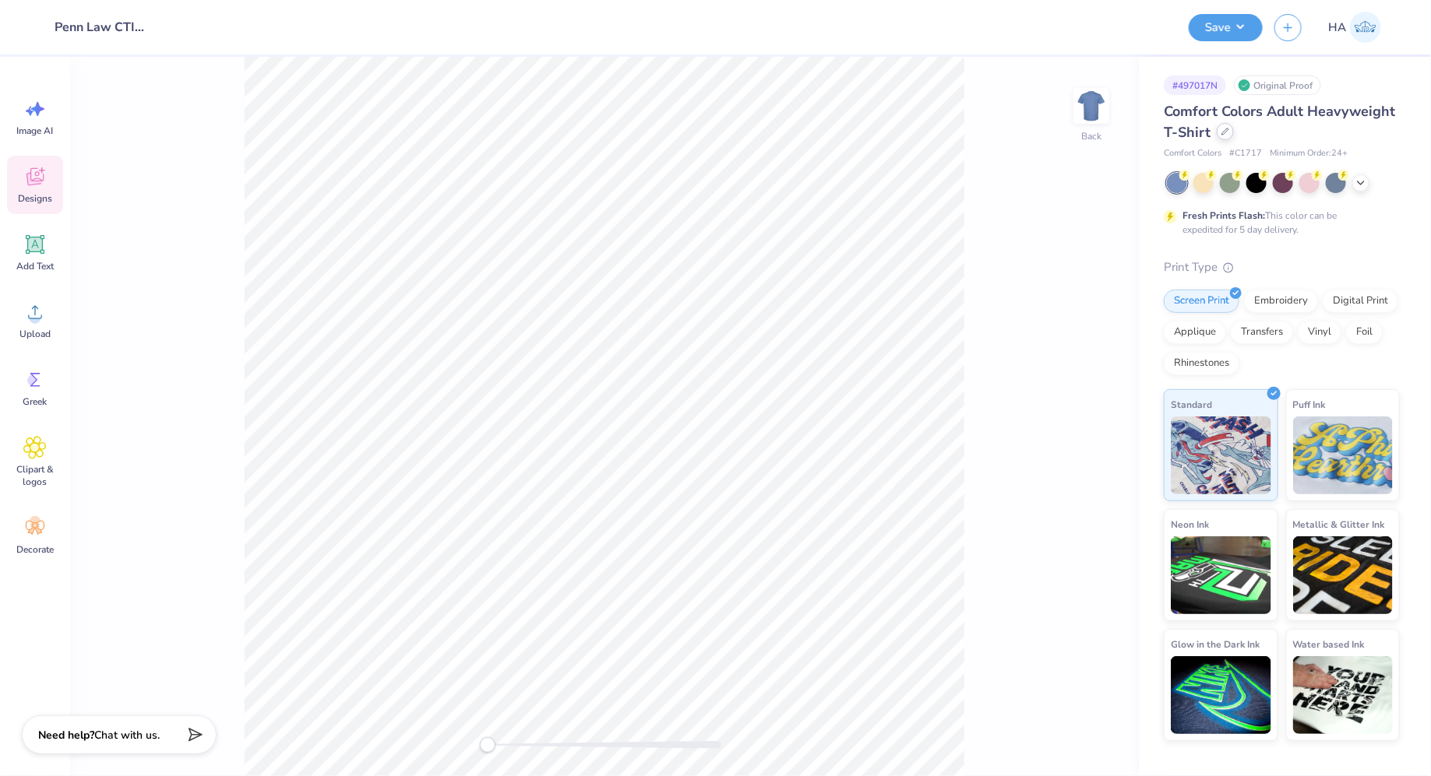
click at [1229, 129] on div at bounding box center [1224, 131] width 17 height 17
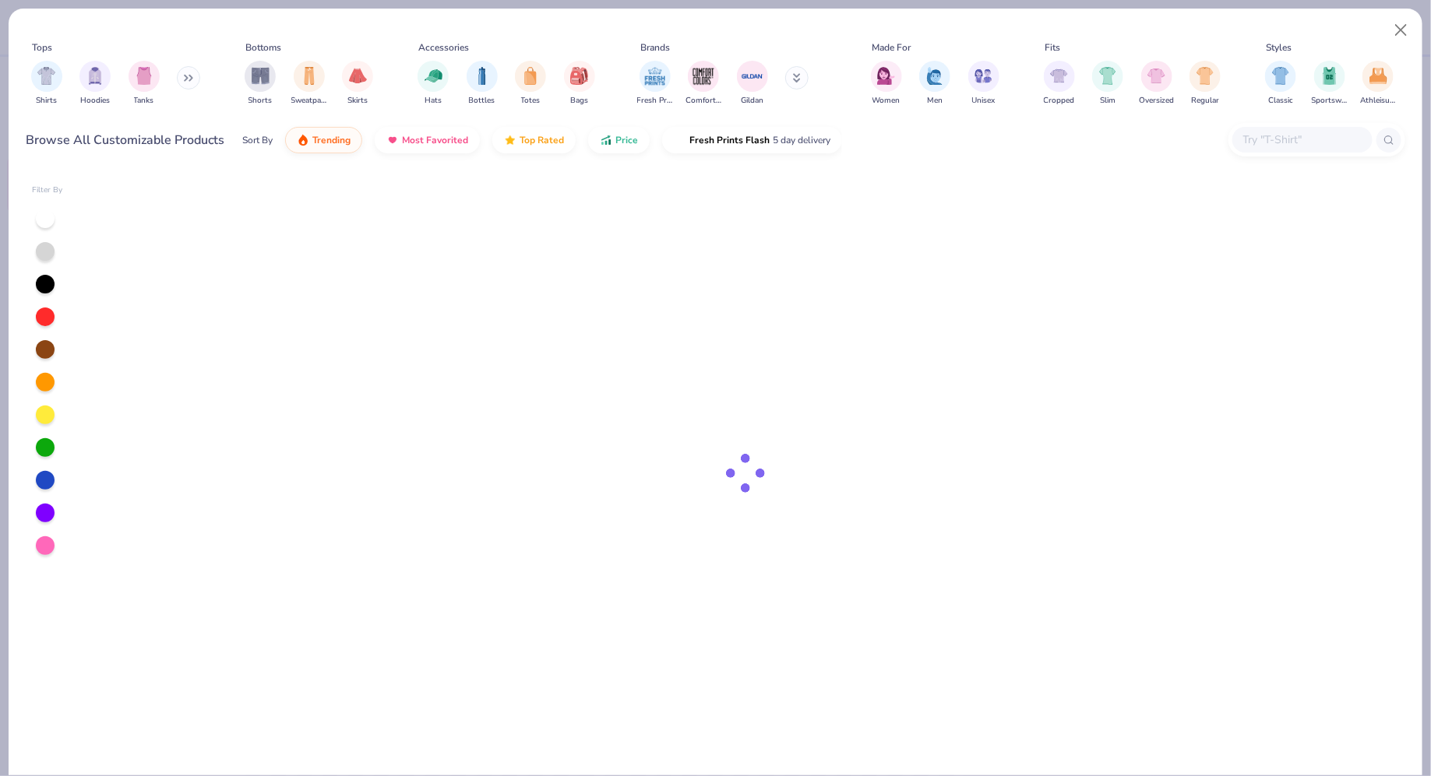
click at [1265, 138] on input "text" at bounding box center [1301, 140] width 120 height 18
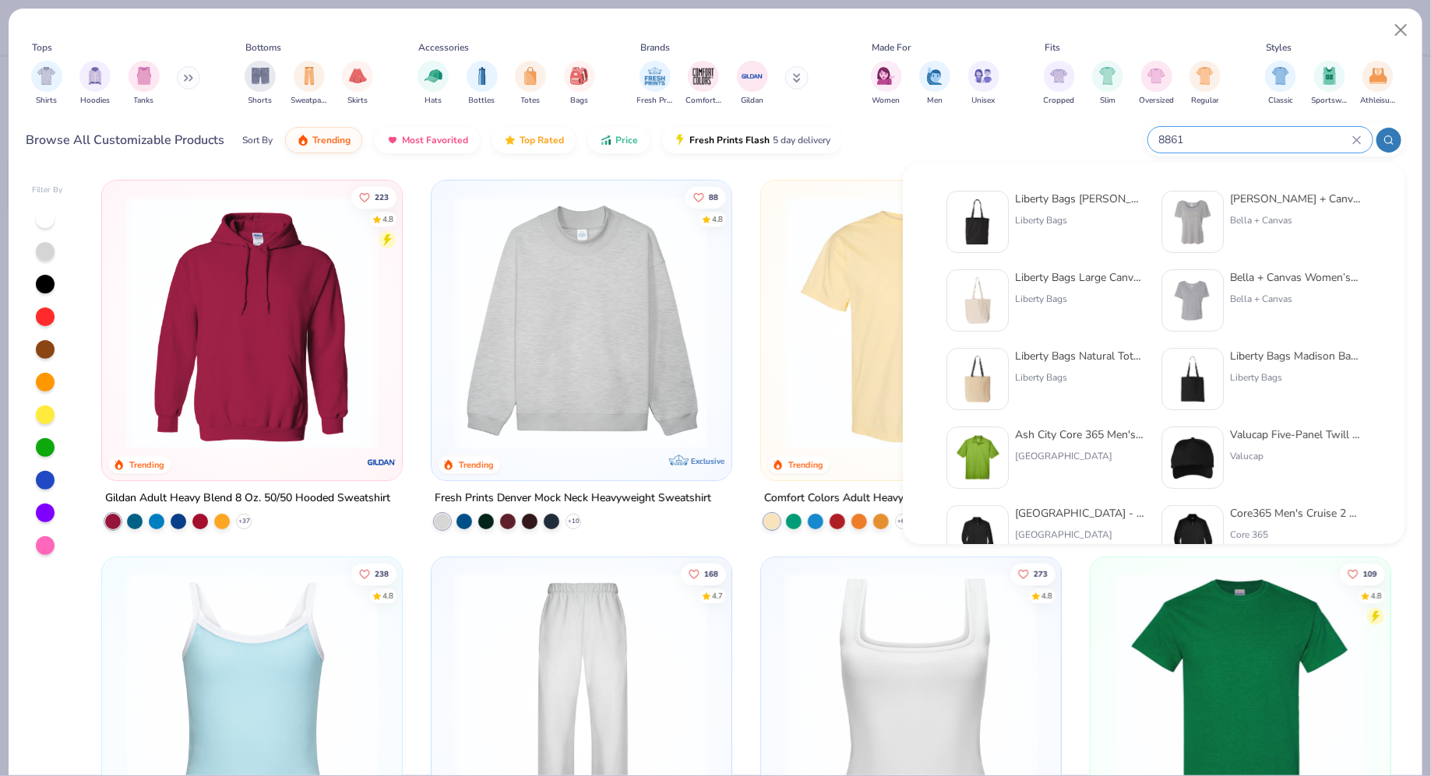
type input "8861"
click at [1076, 213] on div "Liberty Bags [PERSON_NAME] Tote Liberty Bags" at bounding box center [1080, 222] width 131 height 62
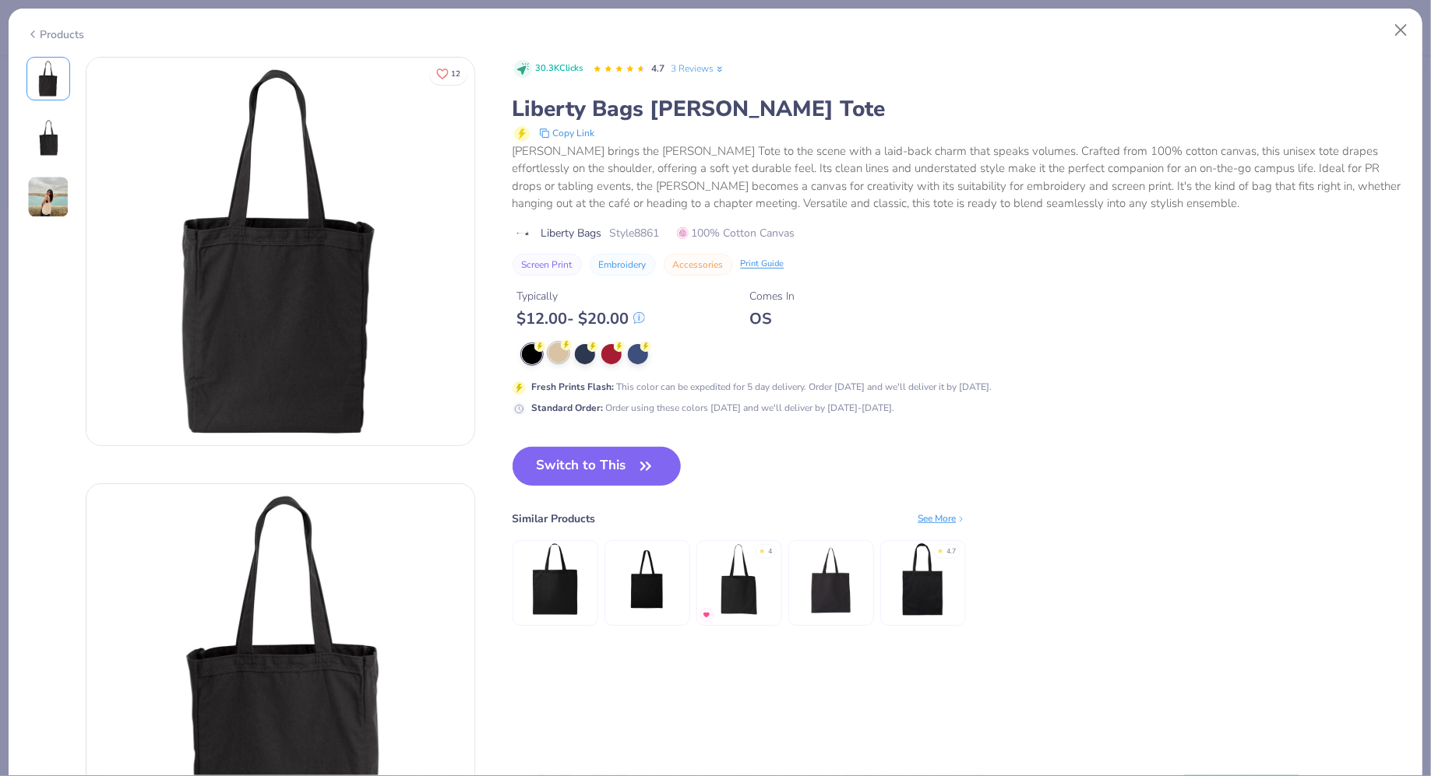
click at [569, 346] on circle at bounding box center [566, 345] width 11 height 11
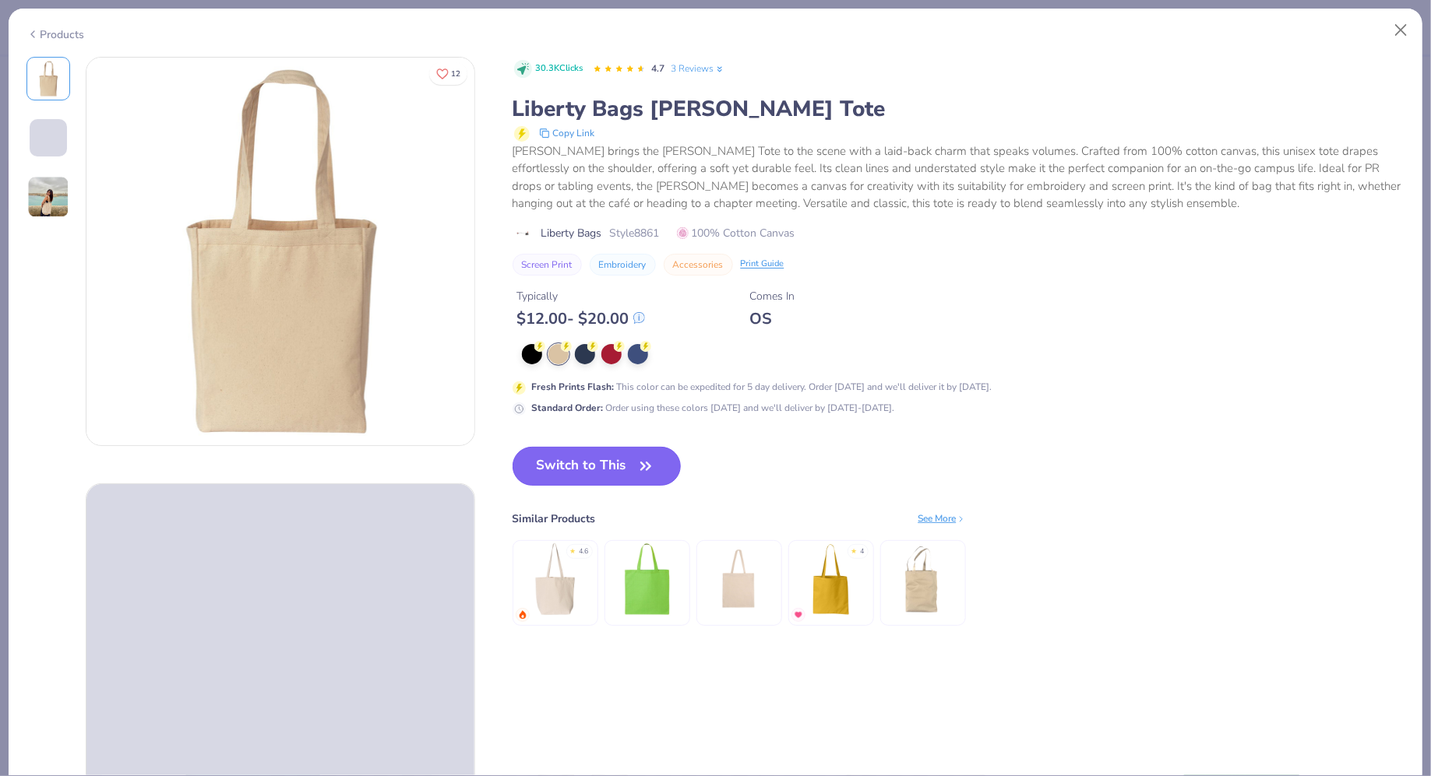
click at [571, 447] on button "Switch to This" at bounding box center [596, 466] width 169 height 39
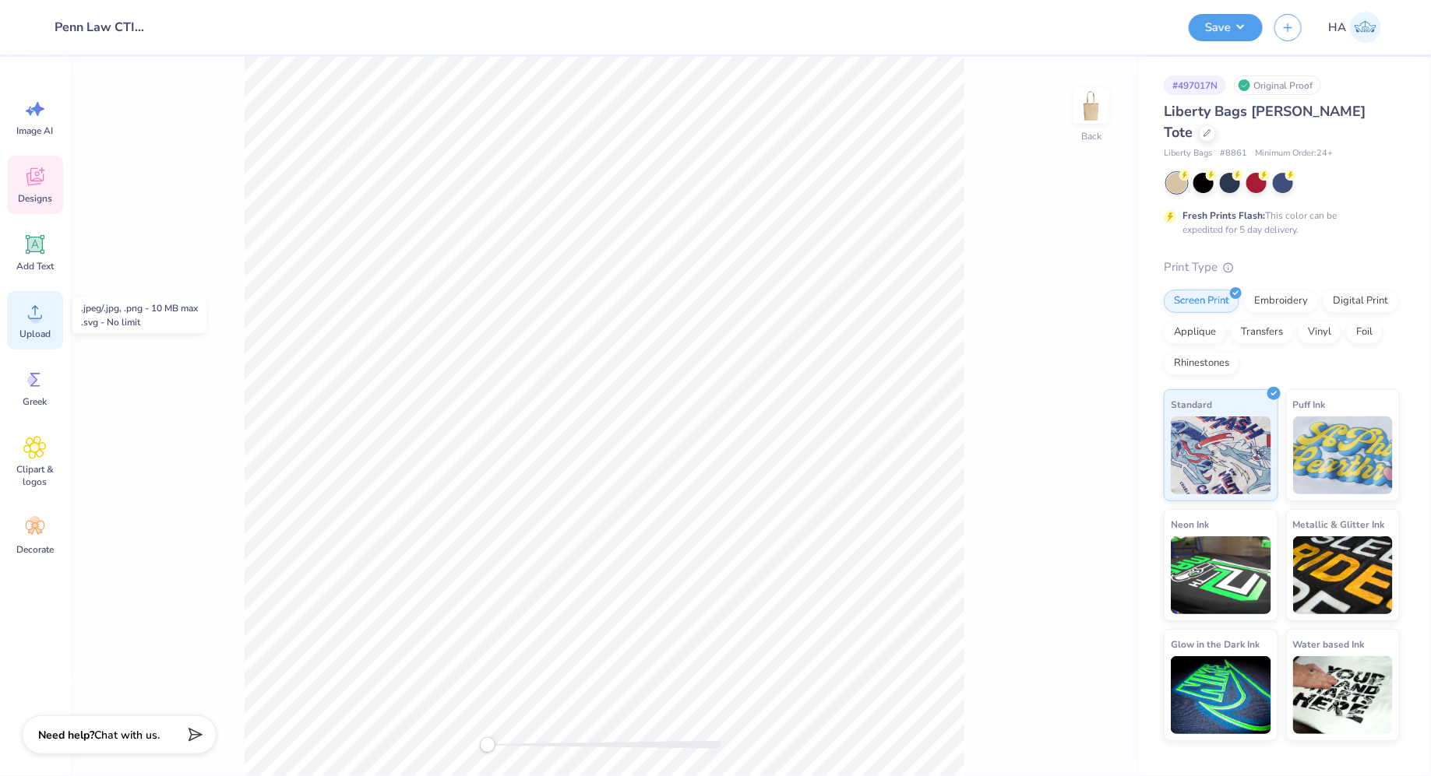
click at [37, 323] on icon at bounding box center [34, 312] width 23 height 23
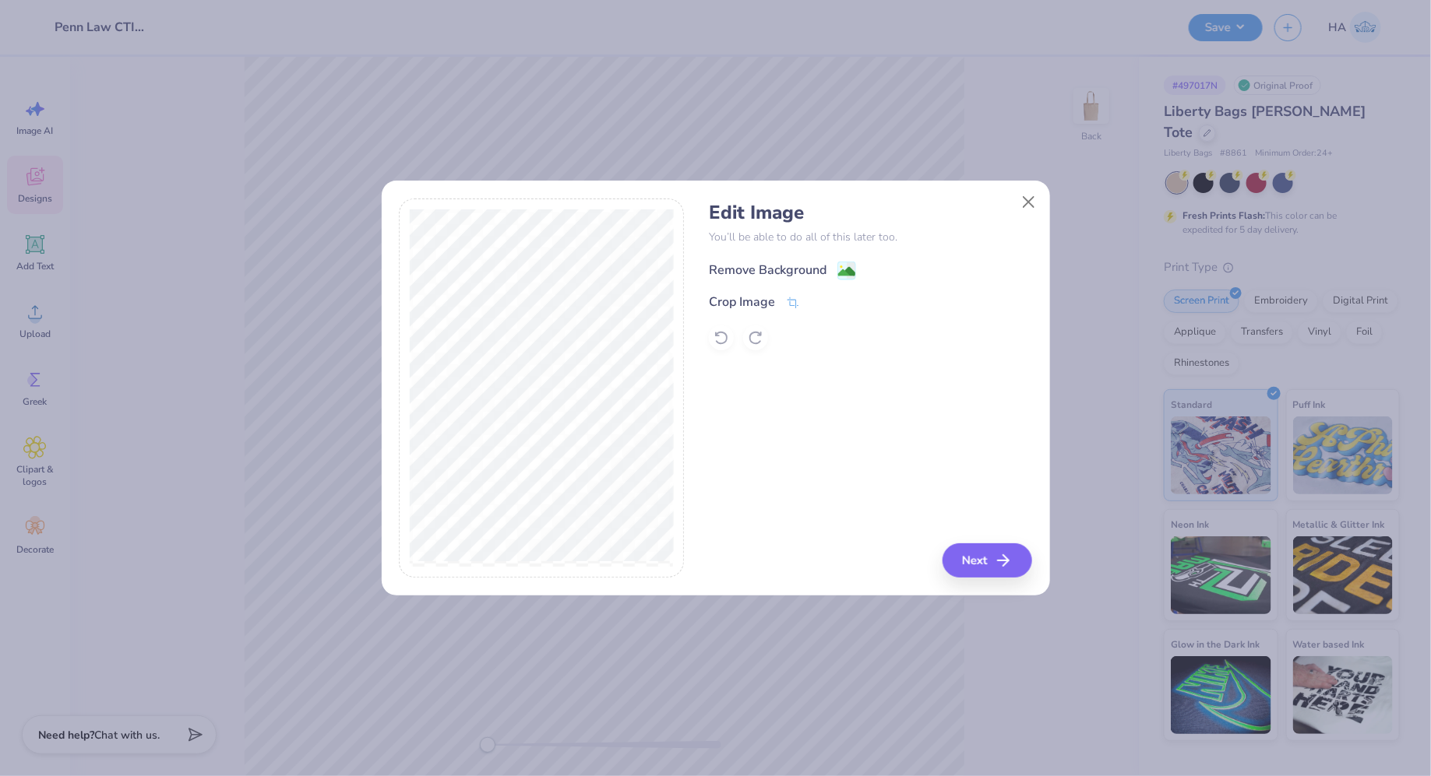
click at [843, 262] on rect at bounding box center [846, 271] width 18 height 18
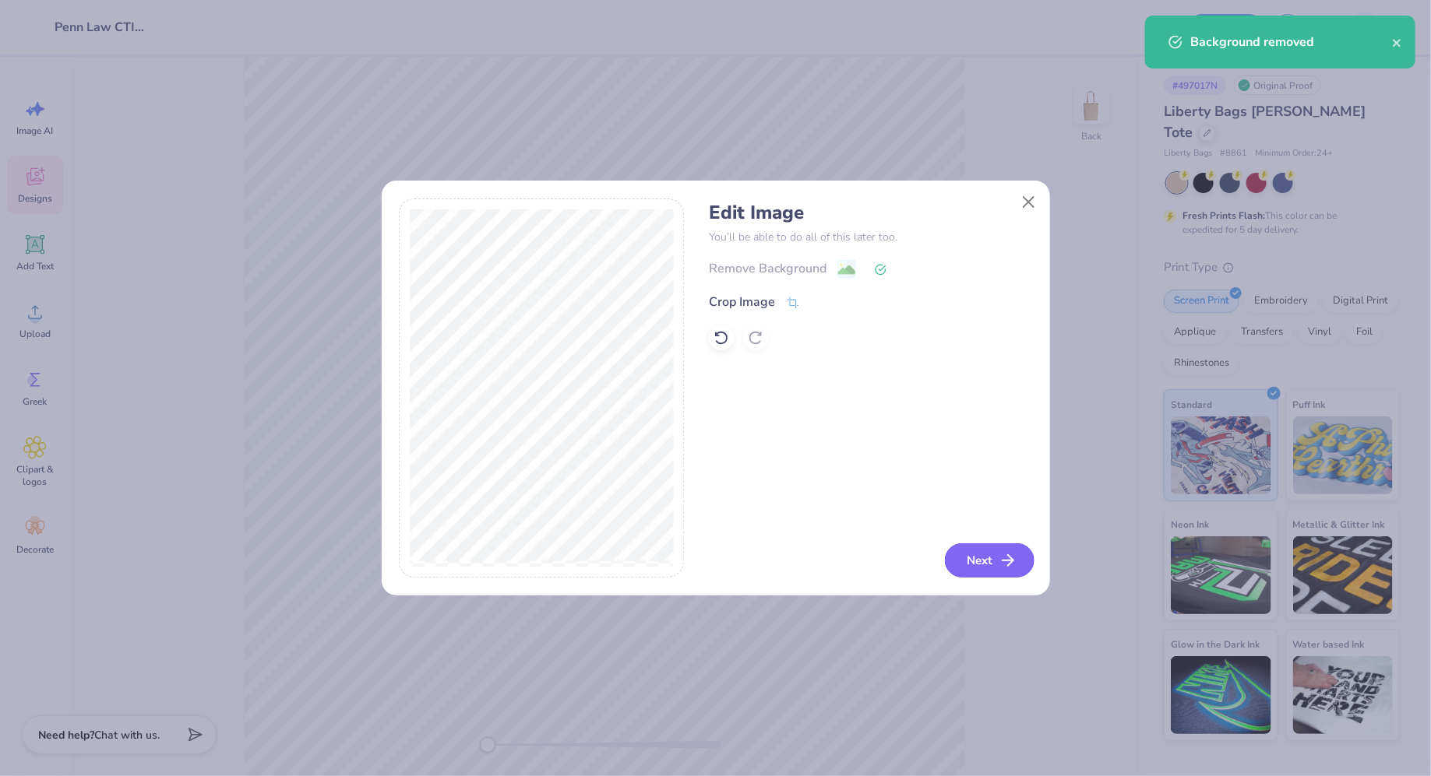
click at [976, 553] on button "Next" at bounding box center [990, 561] width 90 height 34
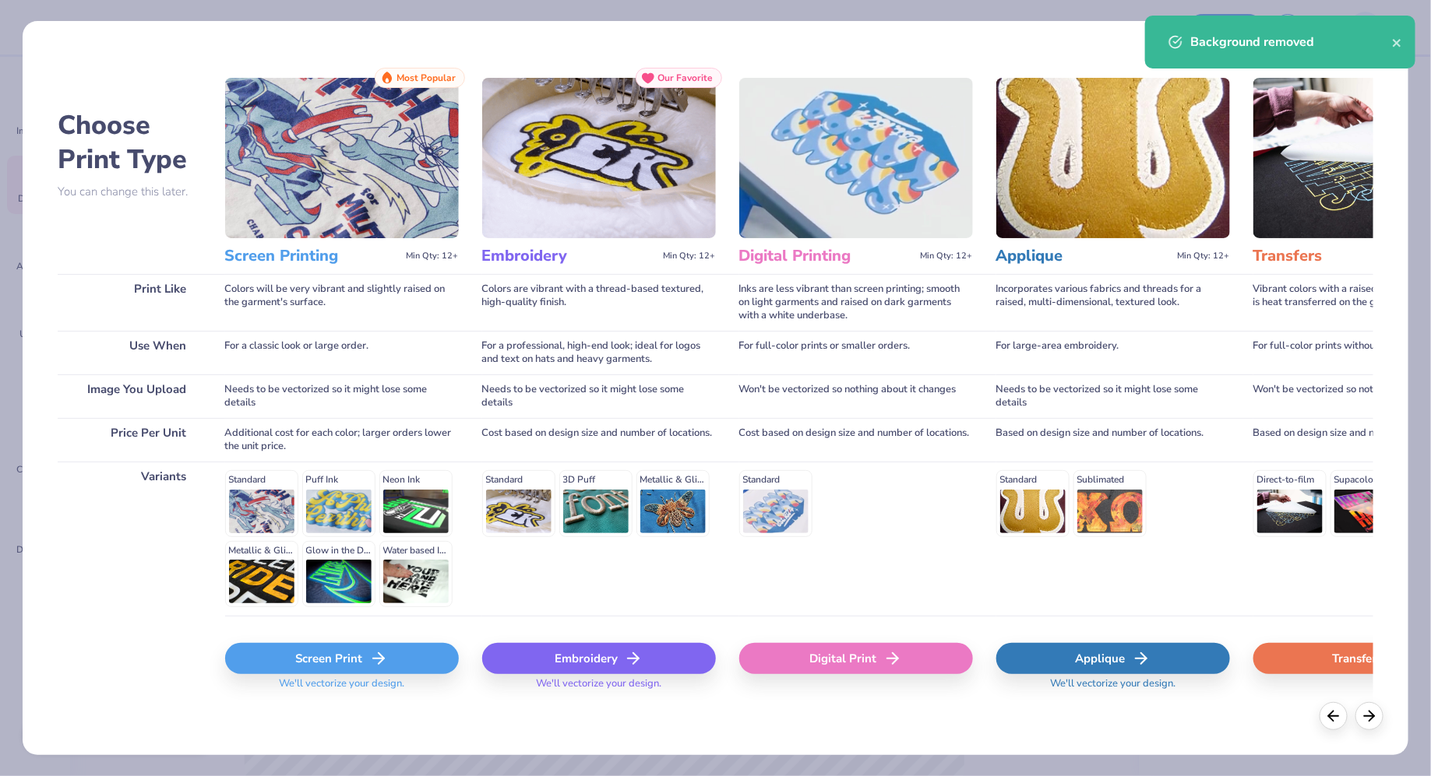
click at [396, 671] on div "Screen Print" at bounding box center [342, 658] width 234 height 31
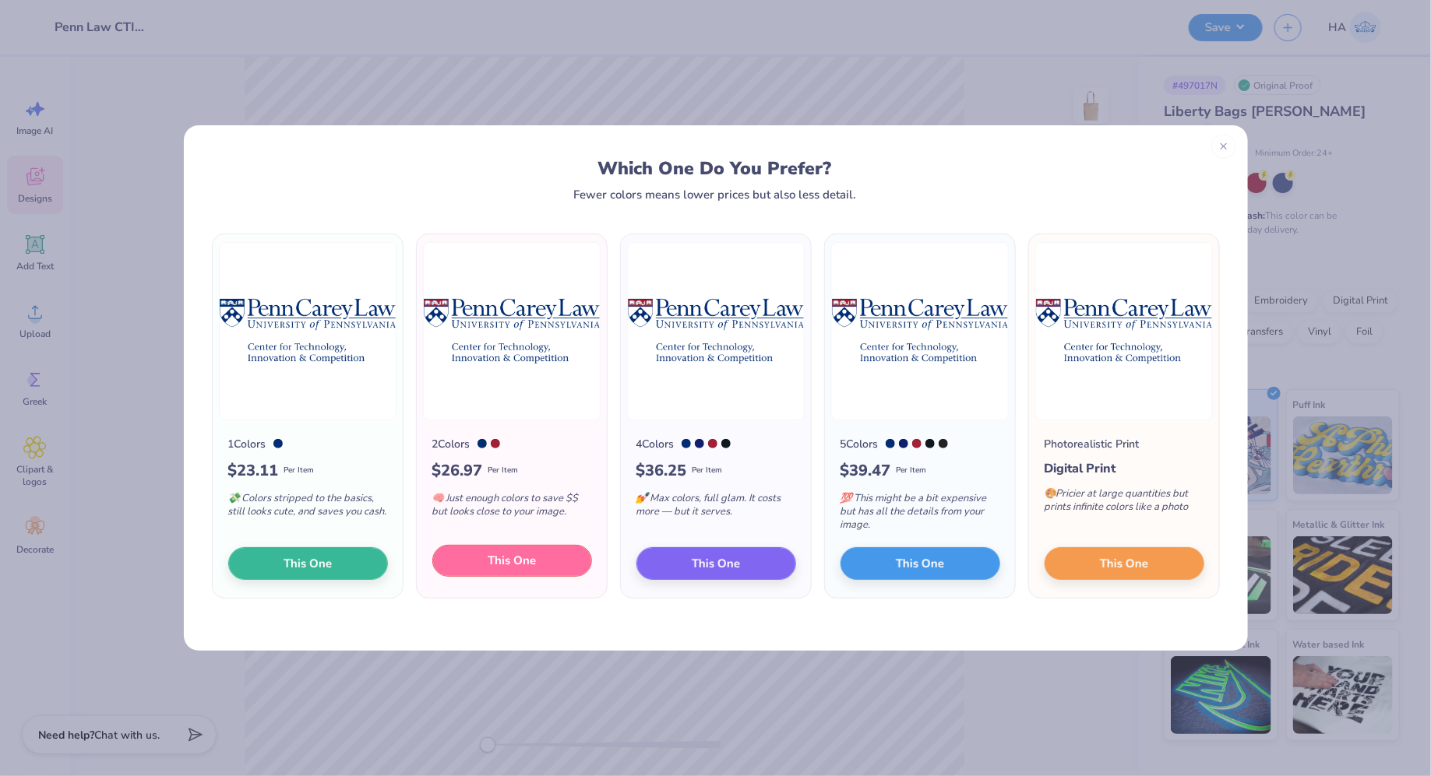
click at [538, 558] on button "This One" at bounding box center [512, 561] width 160 height 33
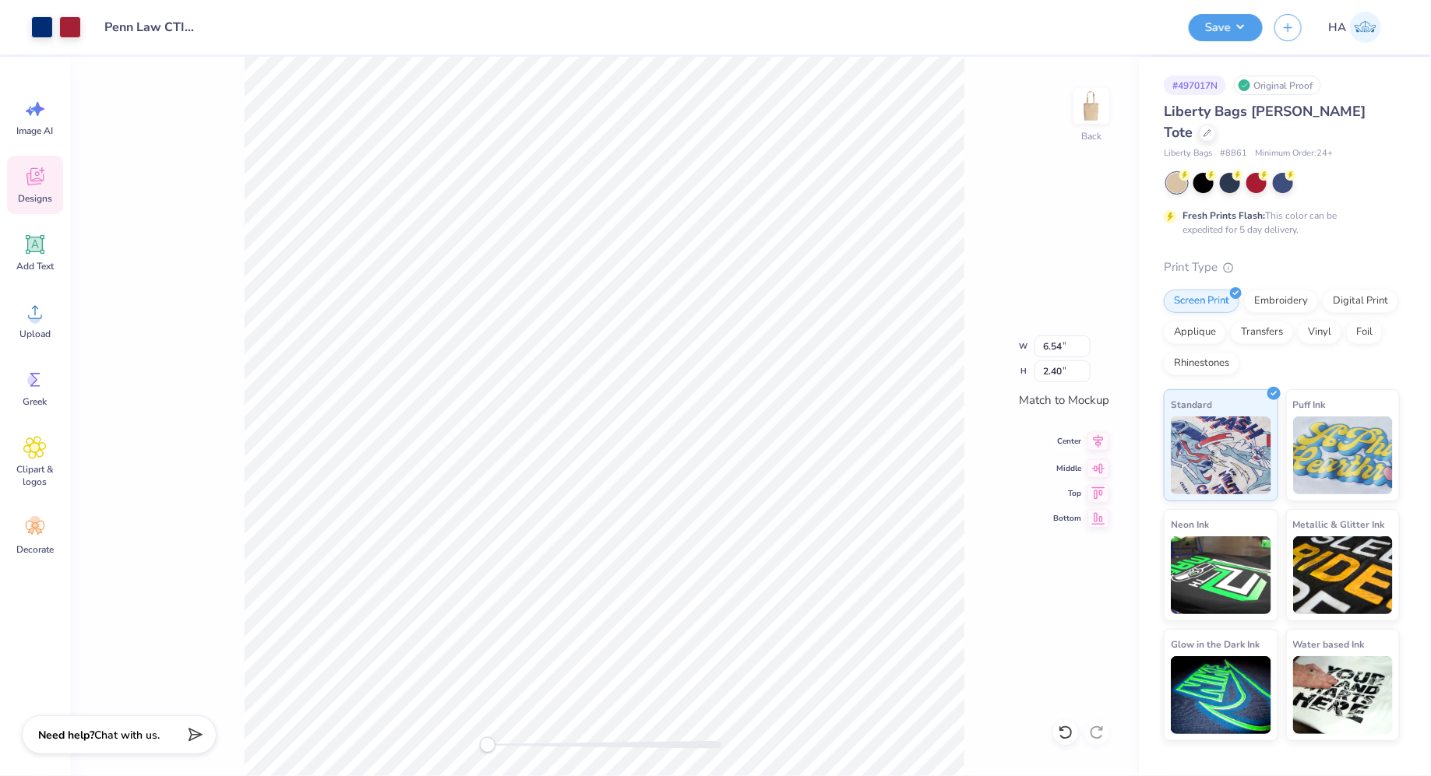
click at [1096, 438] on icon at bounding box center [1098, 441] width 22 height 19
click at [1101, 466] on icon at bounding box center [1098, 466] width 22 height 19
click at [1233, 33] on button "Save" at bounding box center [1225, 25] width 74 height 27
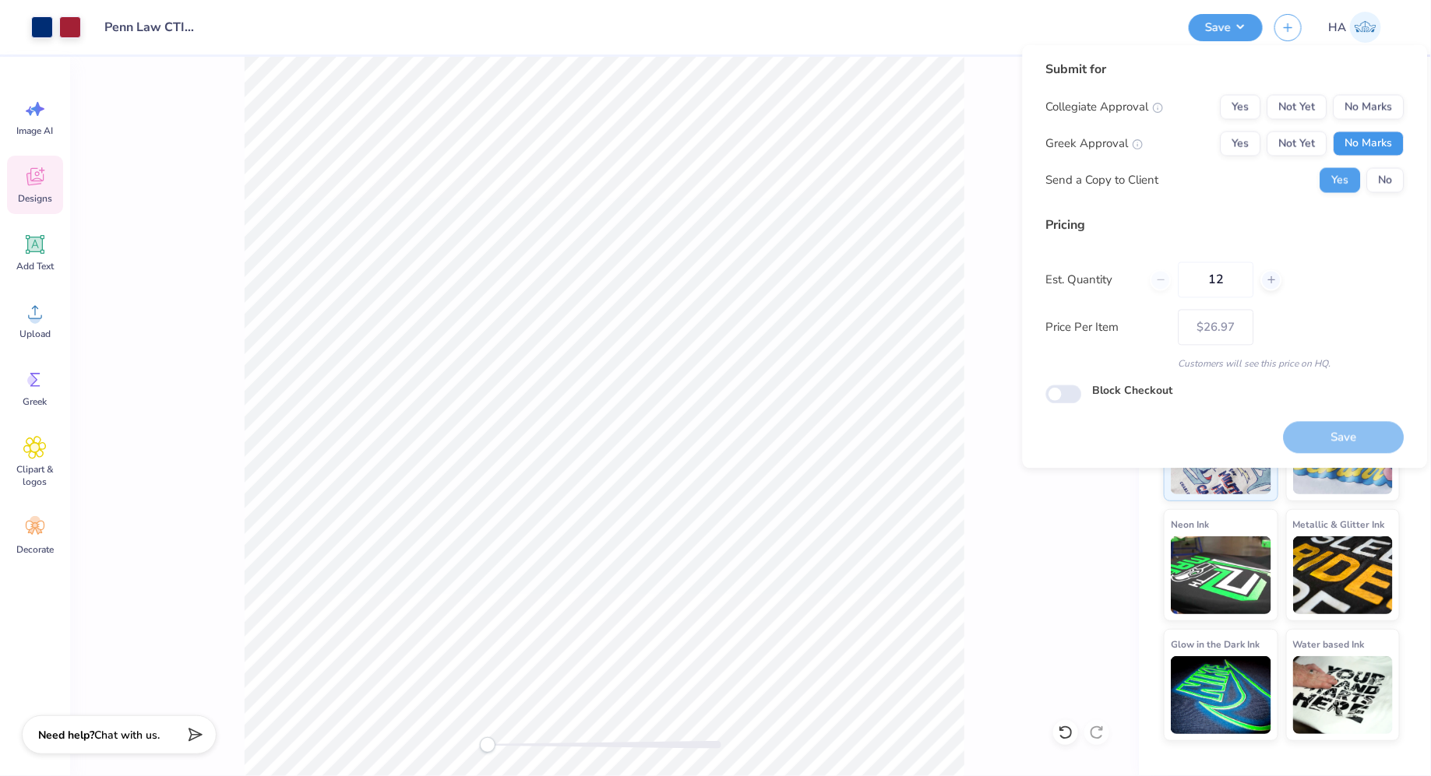
click at [1373, 142] on button "No Marks" at bounding box center [1368, 144] width 71 height 25
click at [1301, 109] on button "Not Yet" at bounding box center [1297, 107] width 60 height 25
click at [1365, 426] on button "Save" at bounding box center [1343, 437] width 121 height 32
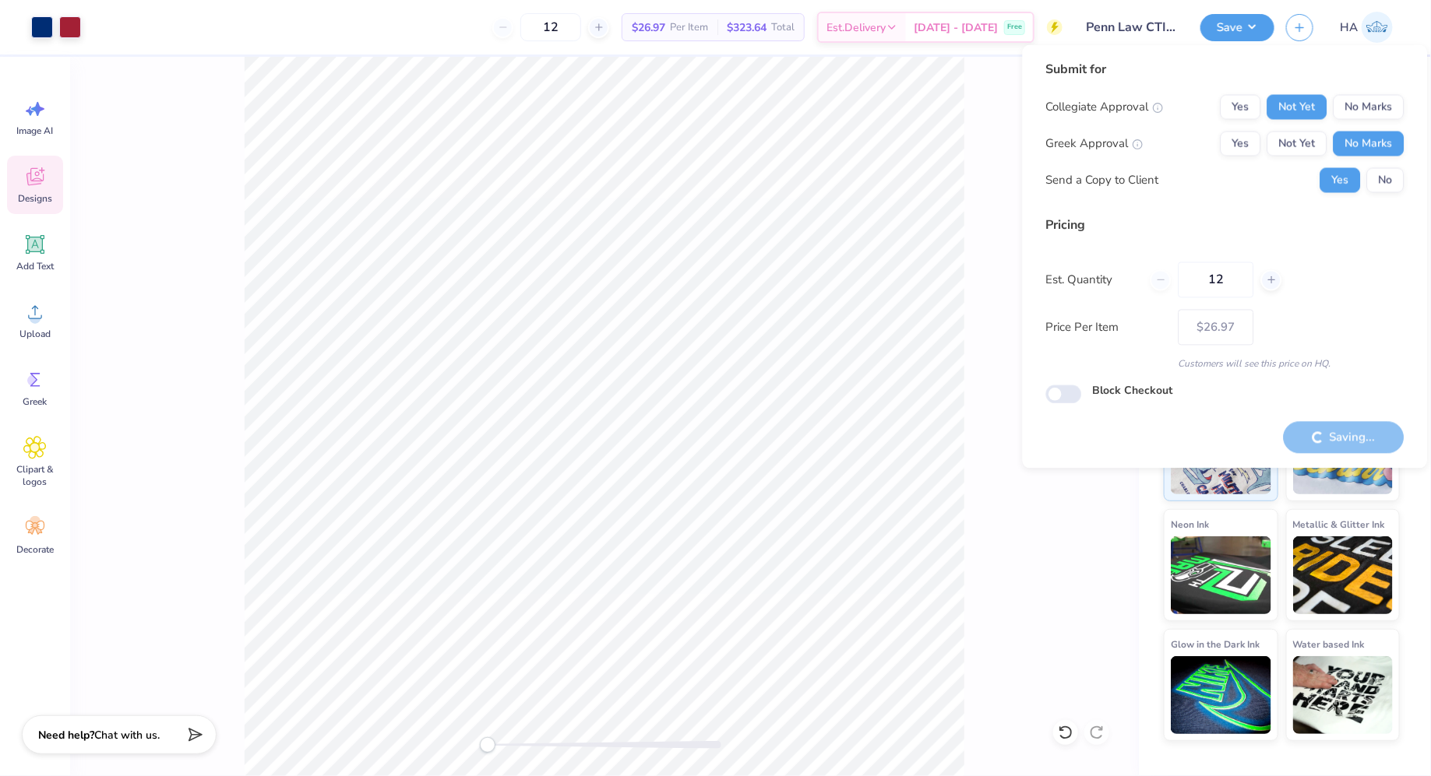
type input "– –"
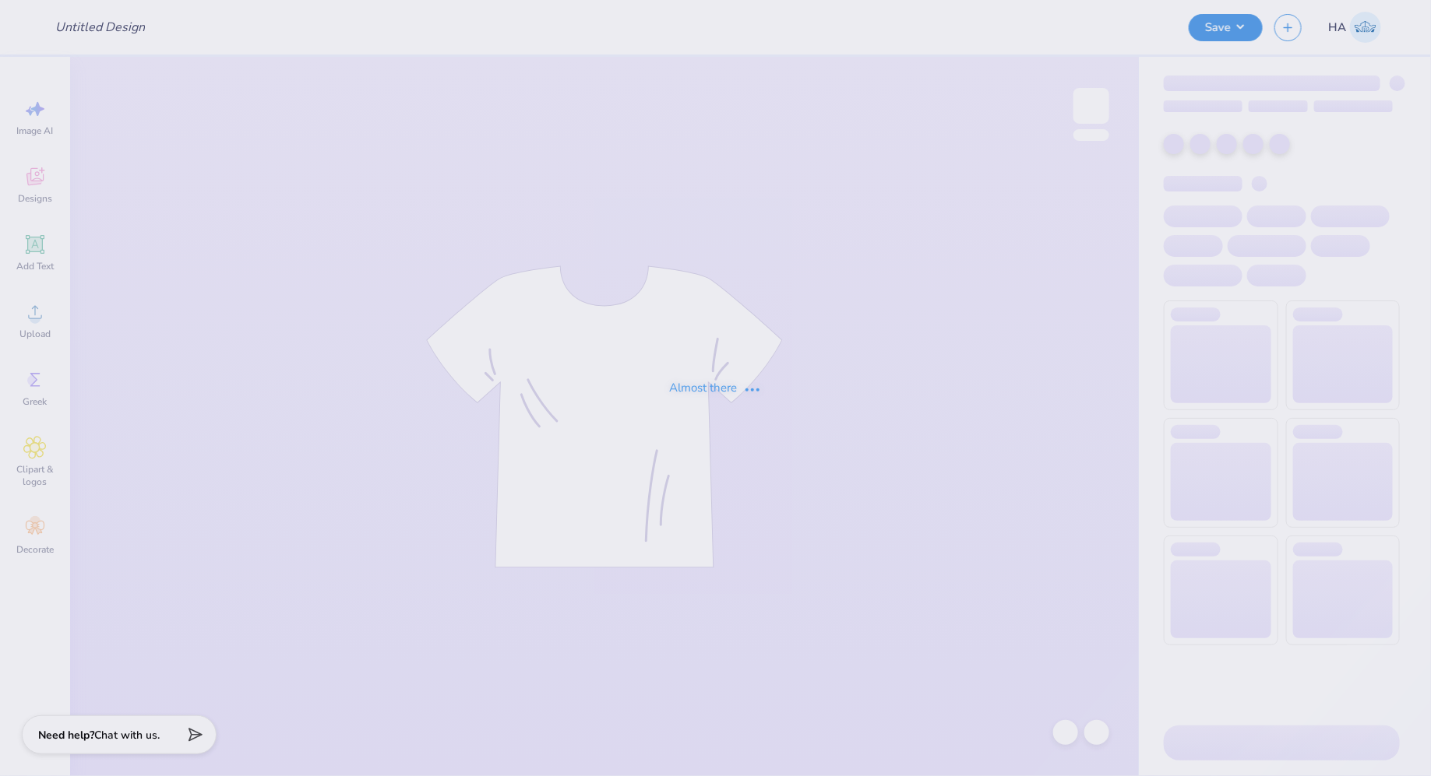
type input "Penn Law CTIC Merch!"
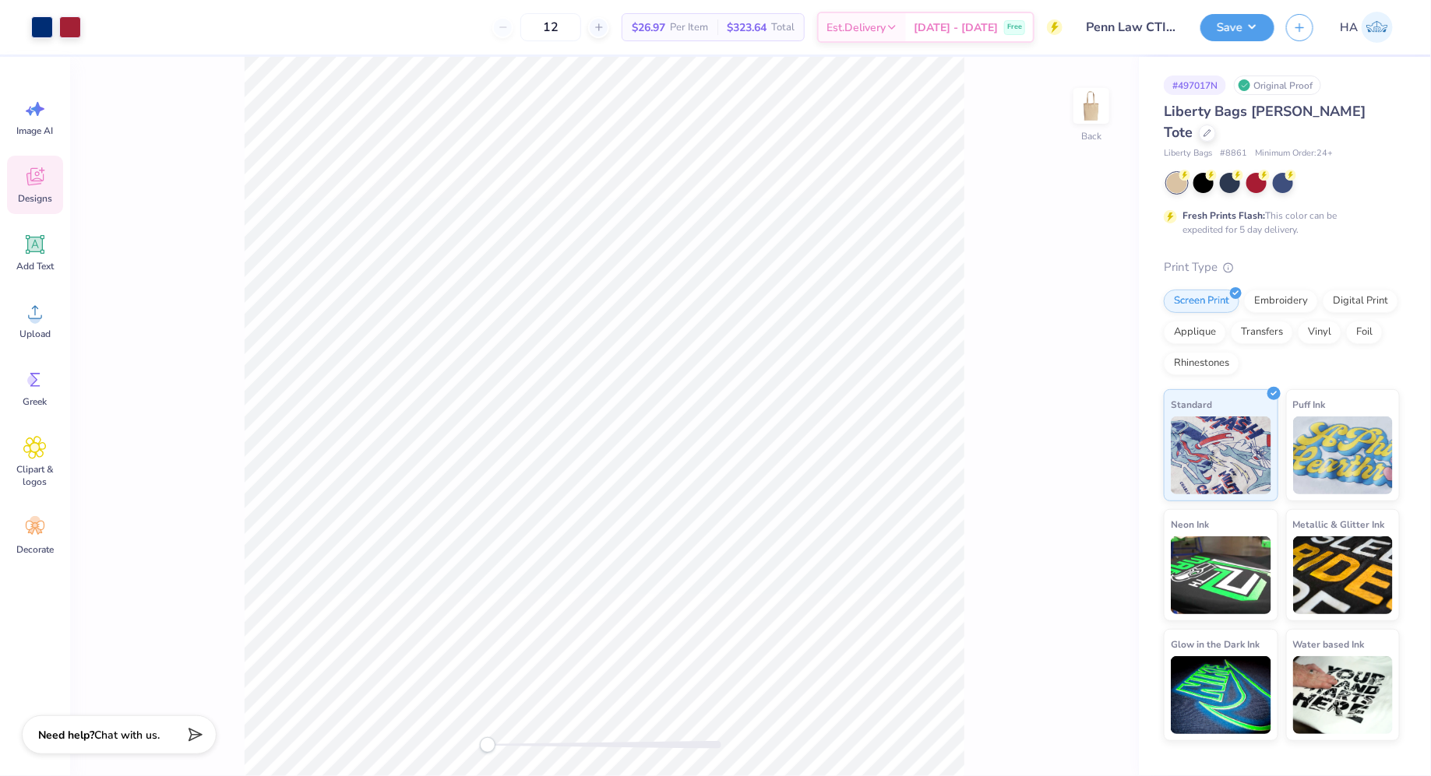
click at [37, 180] on icon at bounding box center [34, 177] width 17 height 18
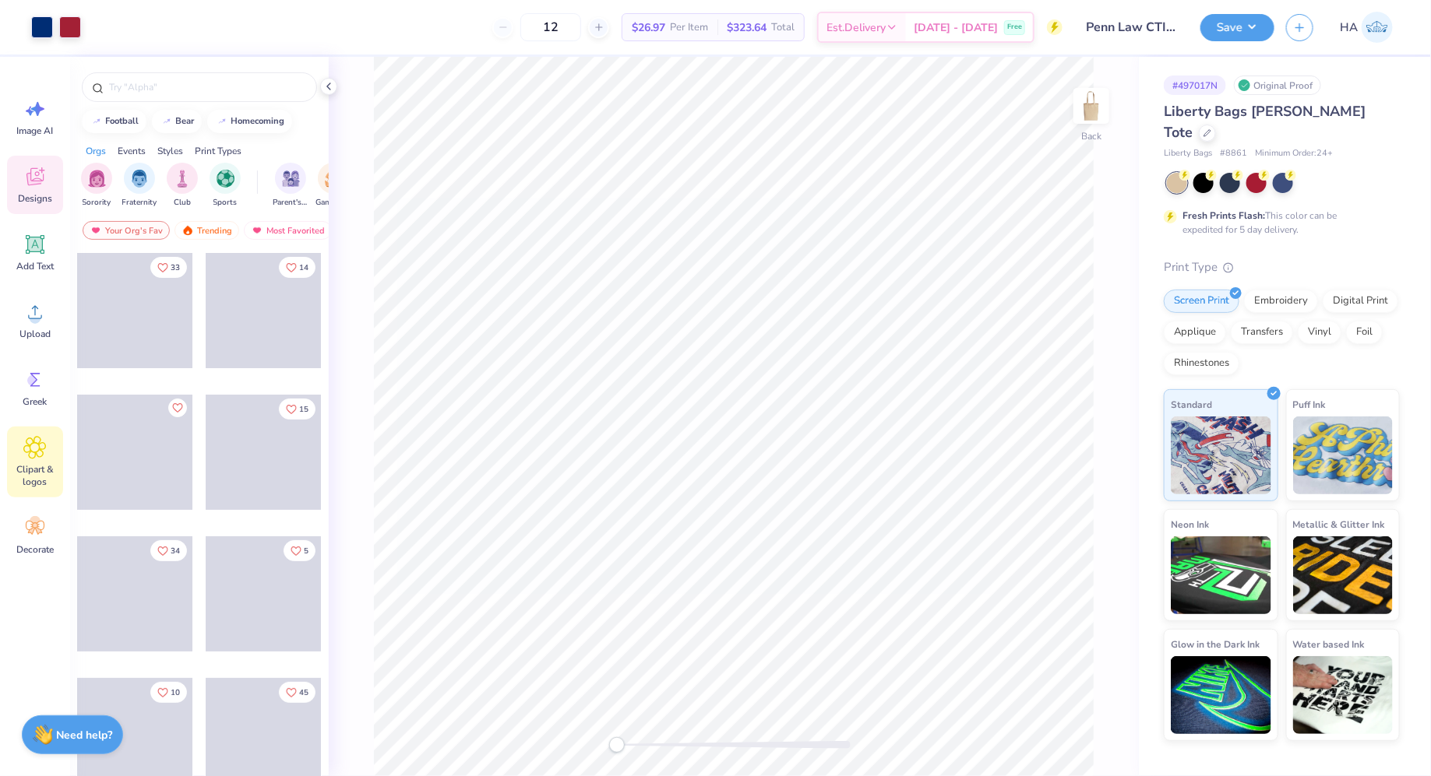
click at [30, 482] on span "Clipart & logos" at bounding box center [34, 475] width 51 height 25
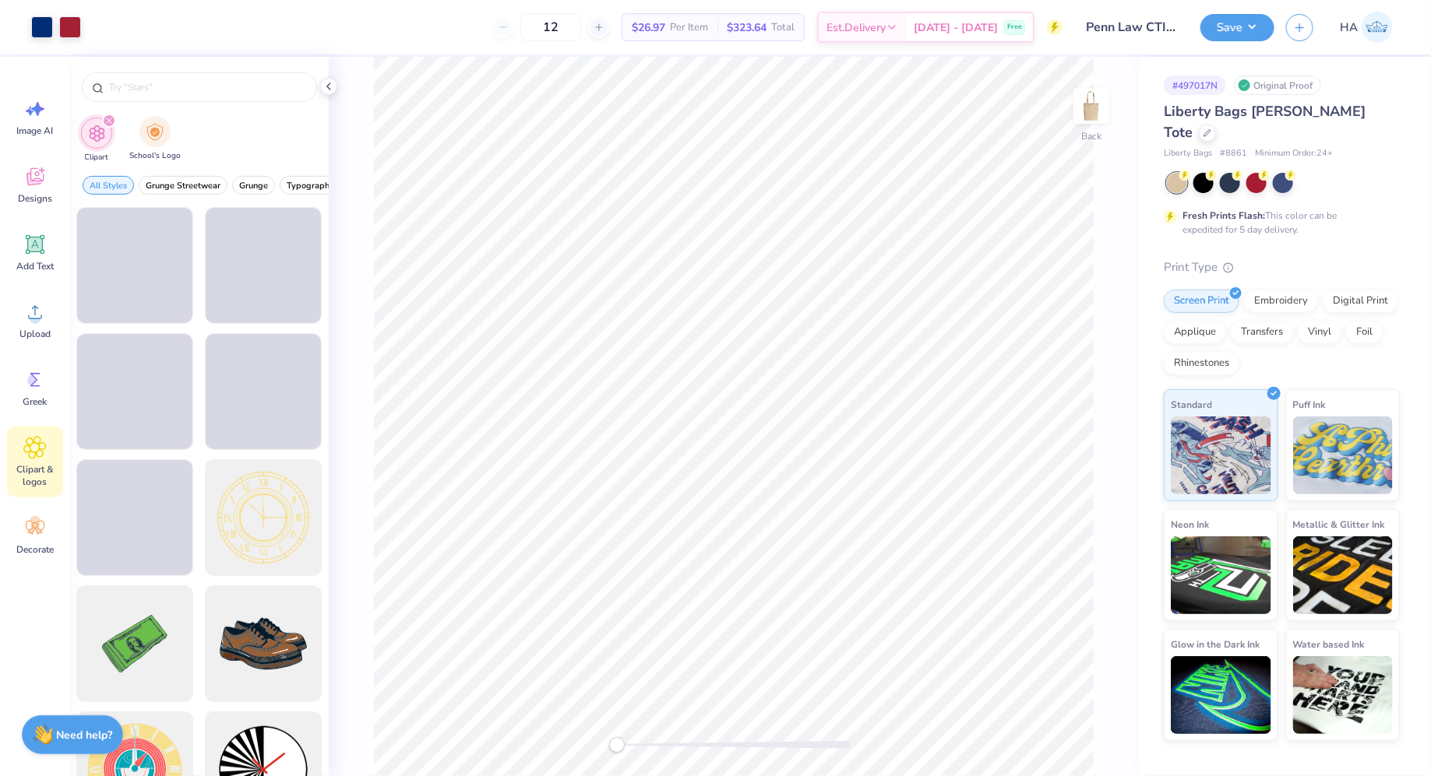
click at [168, 127] on div "filter for School's Logo" at bounding box center [154, 131] width 31 height 31
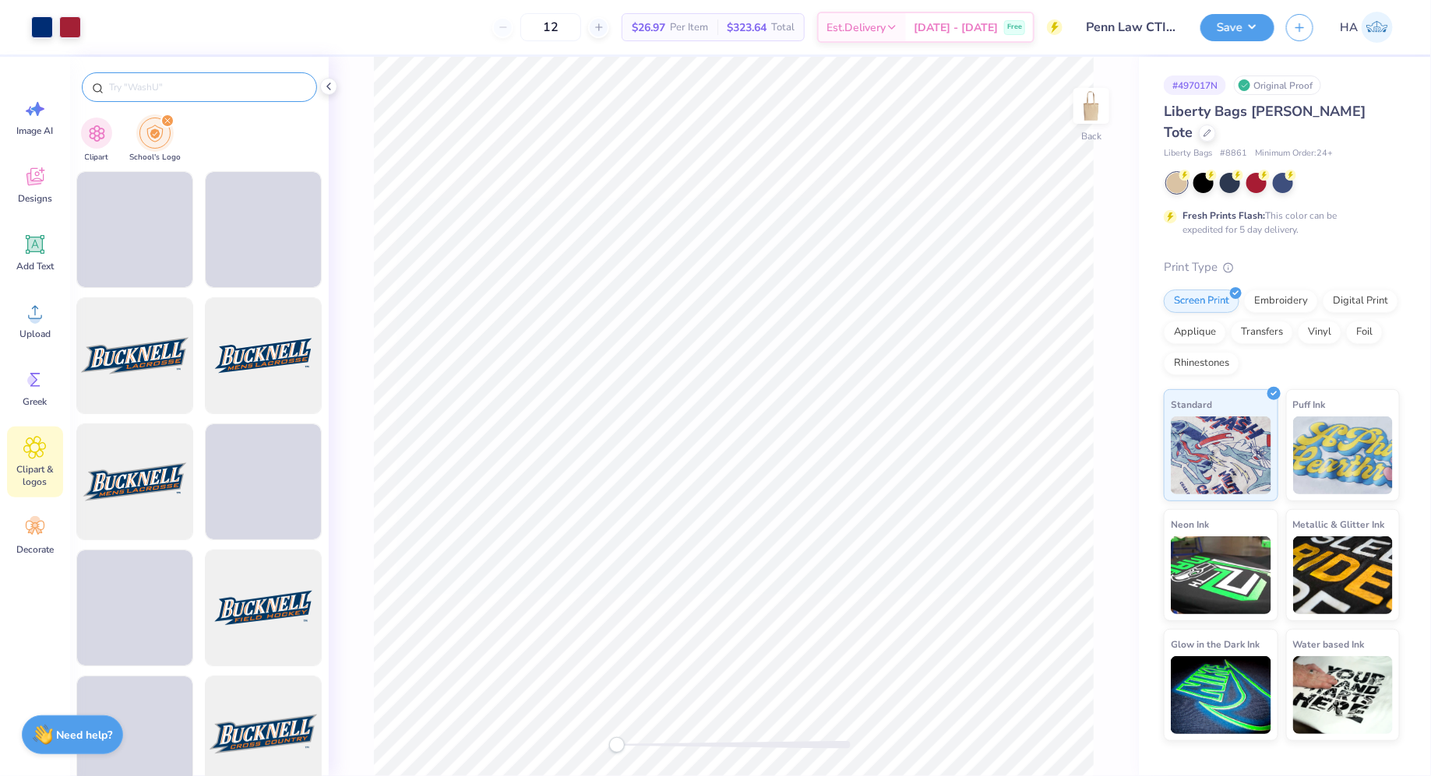
click at [180, 92] on input "text" at bounding box center [206, 87] width 199 height 16
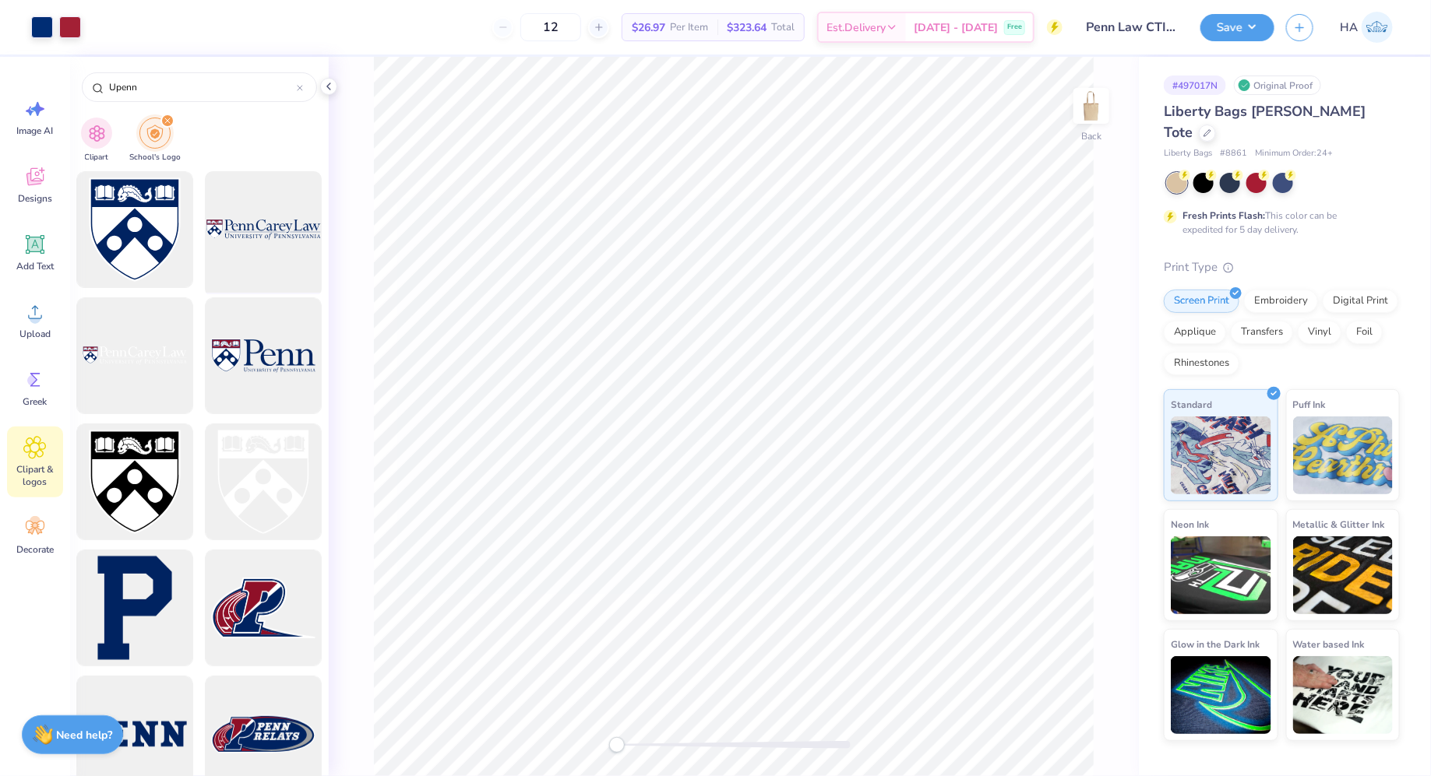
type input "Upenn"
click at [271, 229] on div at bounding box center [263, 230] width 129 height 129
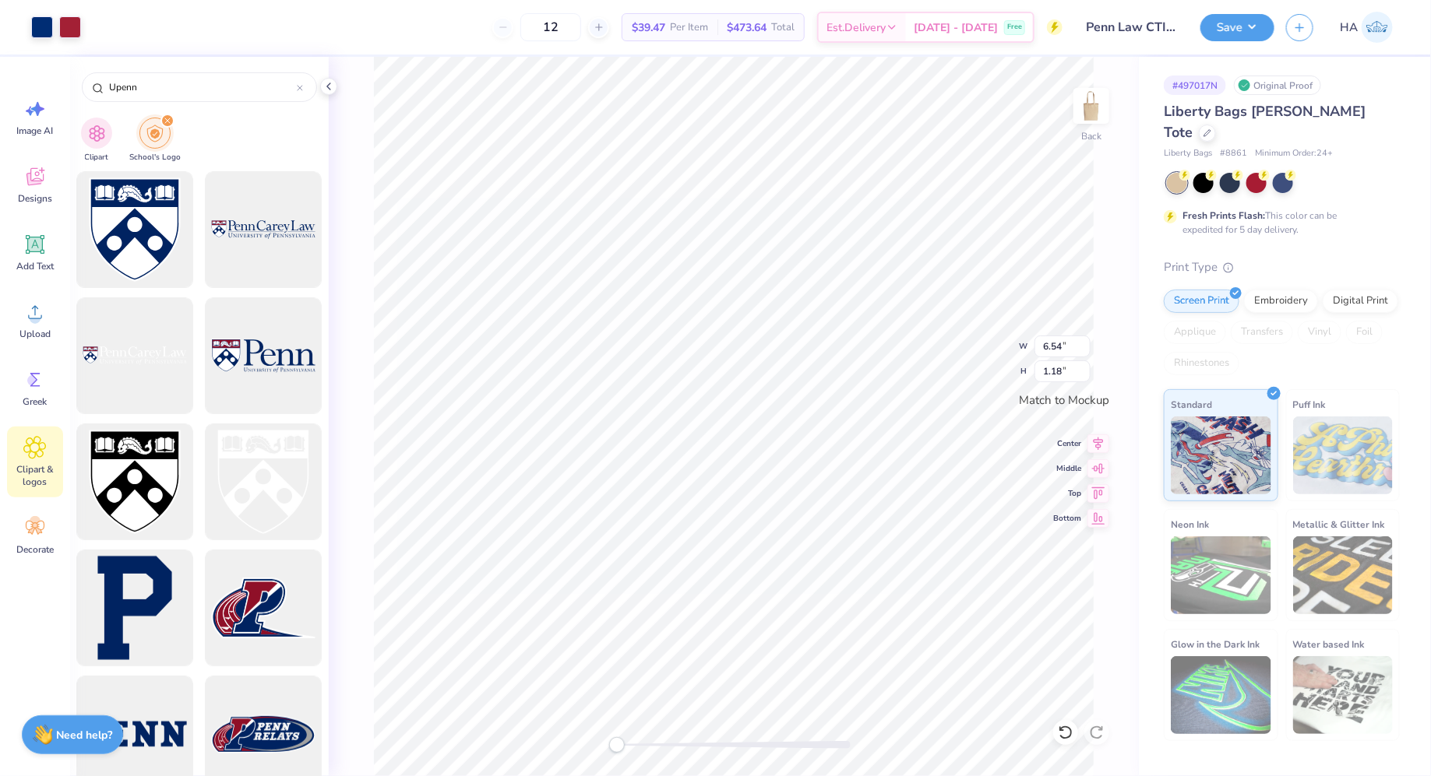
type input "2.40"
click at [743, 625] on li "Ungroup" at bounding box center [753, 640] width 122 height 30
click at [819, 610] on li "Group" at bounding box center [827, 610] width 122 height 30
click at [1216, 25] on button "Save" at bounding box center [1237, 25] width 74 height 27
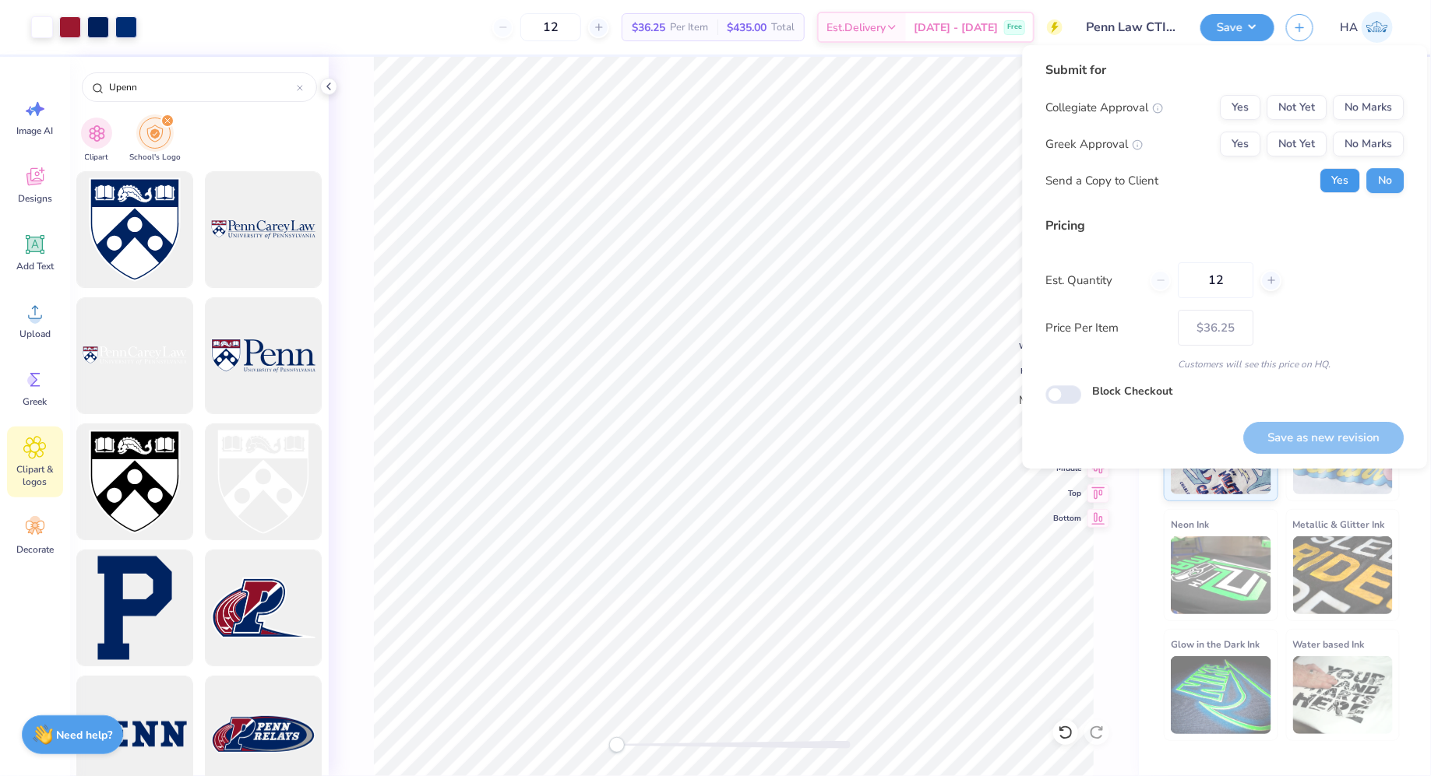
click at [1341, 172] on button "Yes" at bounding box center [1340, 180] width 40 height 25
click at [1342, 137] on button "No Marks" at bounding box center [1368, 144] width 71 height 25
click at [1292, 121] on div "Collegiate Approval Yes Not Yet No Marks Greek Approval Yes Not Yet No Marks Se…" at bounding box center [1225, 144] width 358 height 98
click at [1292, 97] on button "Not Yet" at bounding box center [1297, 107] width 60 height 25
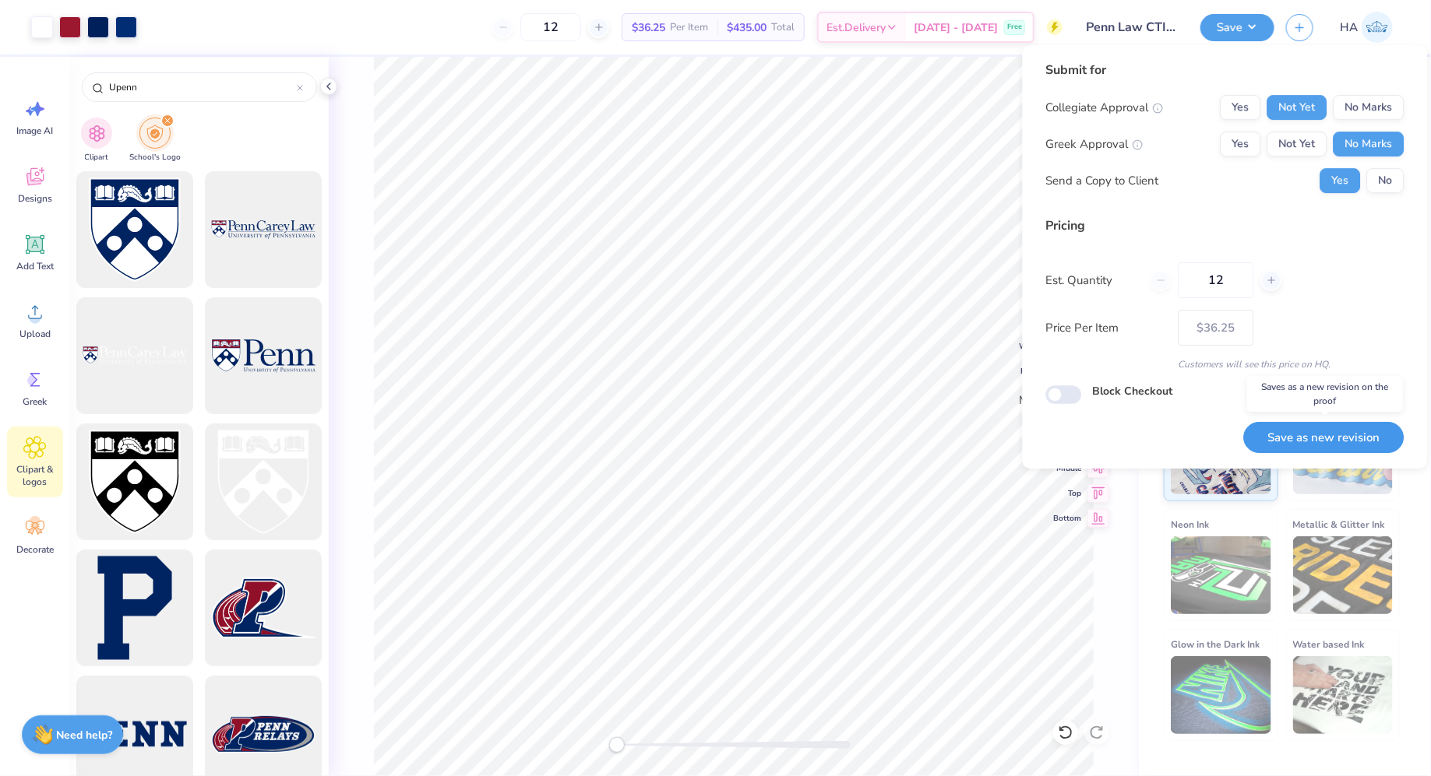
click at [1350, 431] on button "Save as new revision" at bounding box center [1324, 438] width 160 height 32
type input "$36.25"
